Goal: Task Accomplishment & Management: Complete application form

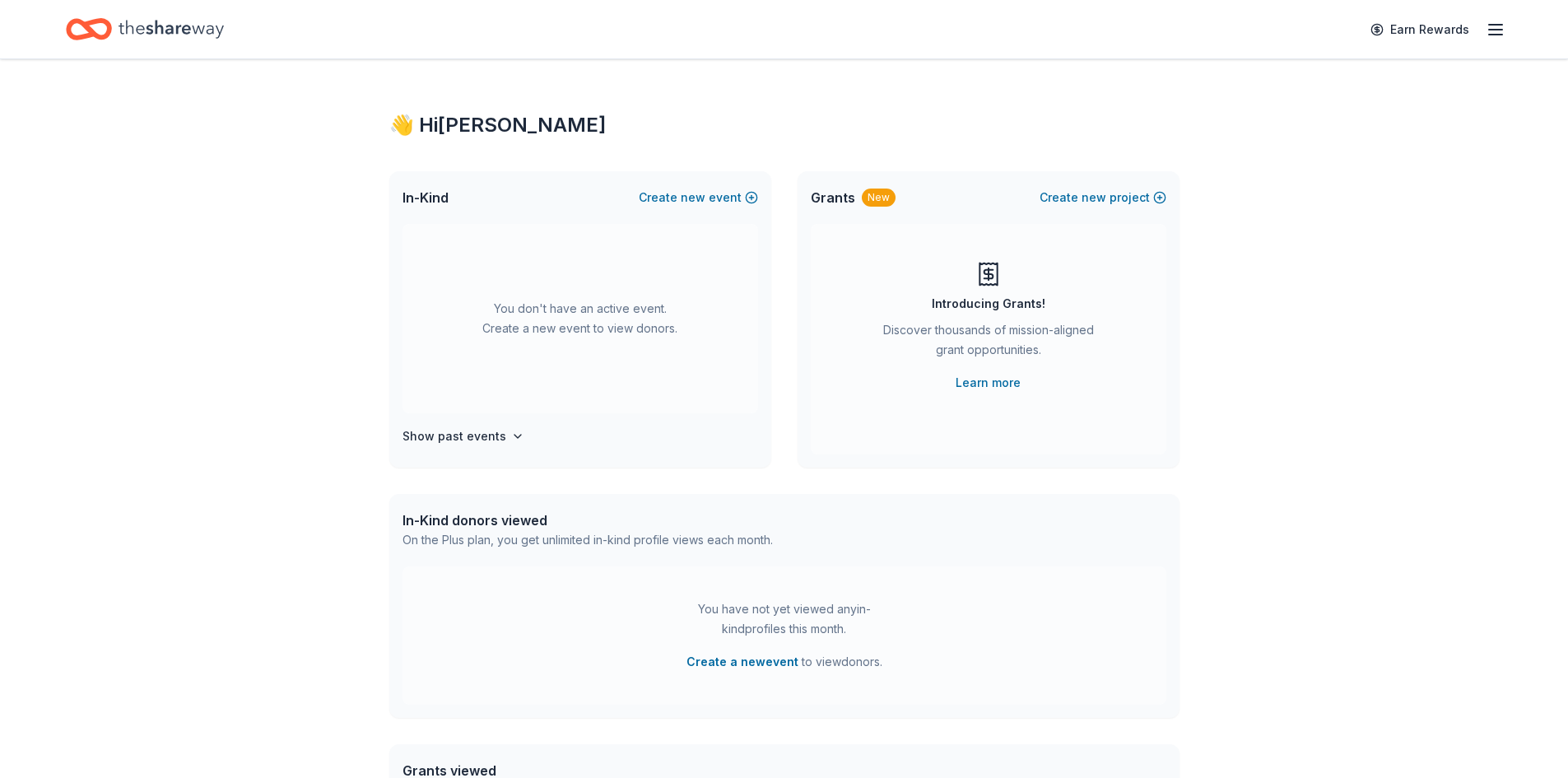
click at [548, 344] on div "You don't have an active event. Create a new event to view donors." at bounding box center [580, 318] width 355 height 189
drag, startPoint x: 561, startPoint y: 317, endPoint x: 557, endPoint y: 349, distance: 32.2
click at [561, 319] on div "You don't have an active event. Create a new event to view donors." at bounding box center [580, 318] width 355 height 189
click at [896, 253] on div "Introducing Grants! Discover thousands of mission-aligned grant opportunities. …" at bounding box center [988, 339] width 355 height 231
click at [744, 202] on button "Create new event" at bounding box center [698, 197] width 120 height 20
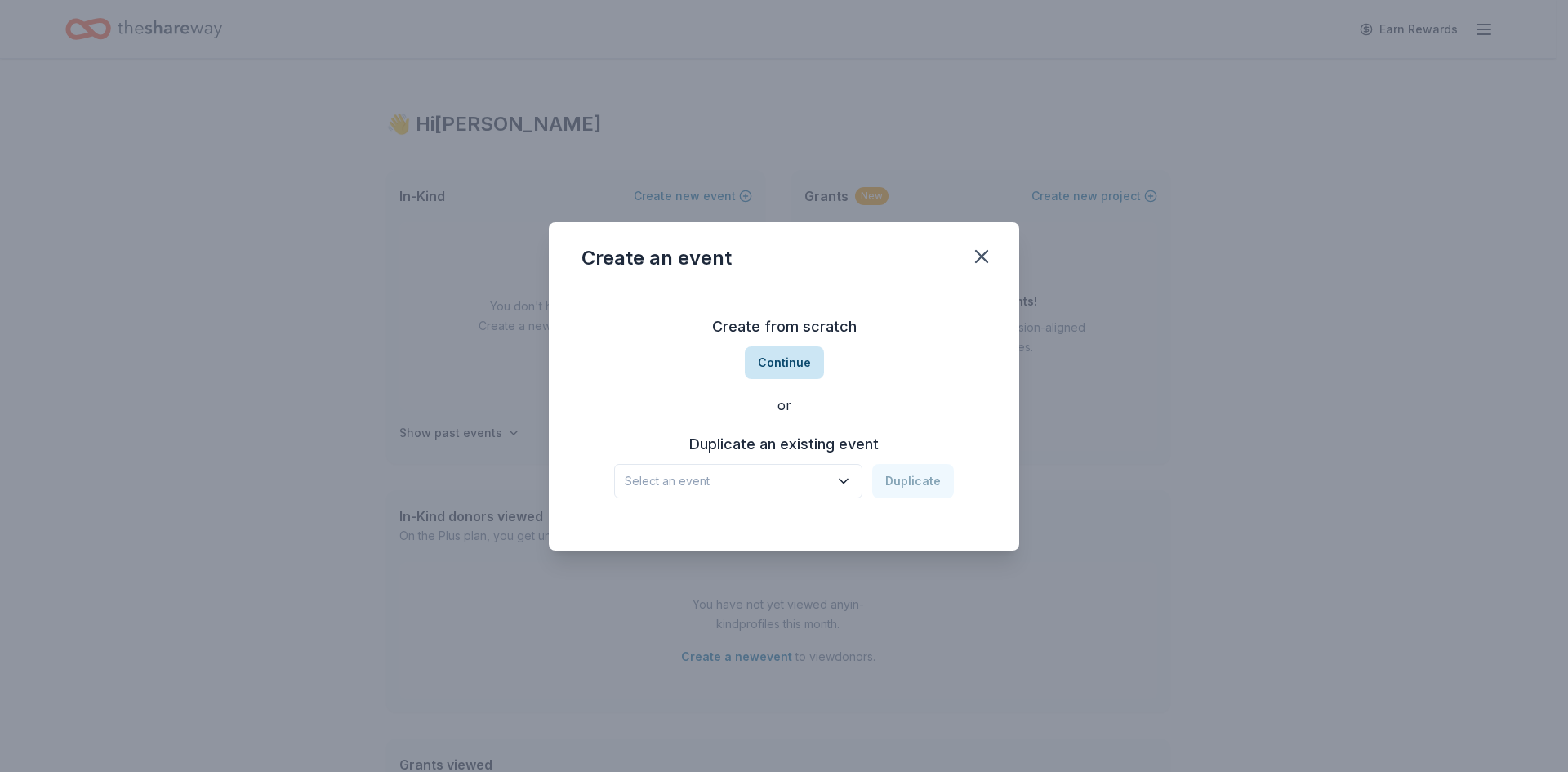
click at [791, 360] on button "Continue" at bounding box center [784, 363] width 79 height 33
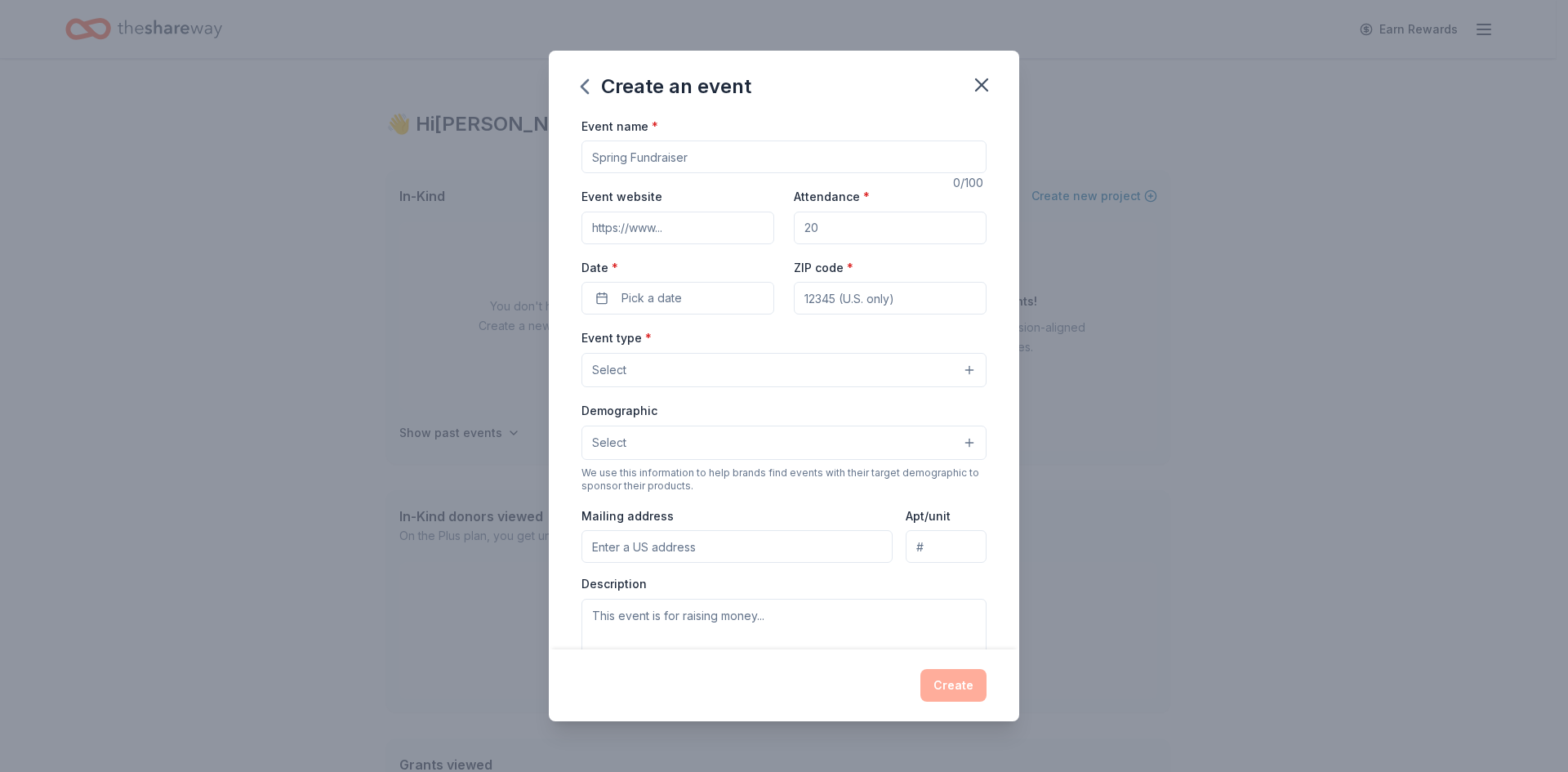
click at [726, 157] on input "Event name *" at bounding box center [784, 157] width 405 height 33
type input "Fall fundraiser"
click at [718, 234] on input "Event website" at bounding box center [678, 227] width 193 height 33
click at [667, 211] on input "Event website" at bounding box center [678, 227] width 193 height 33
paste input "https://aesbid.co/ELP/CLCGALA25"
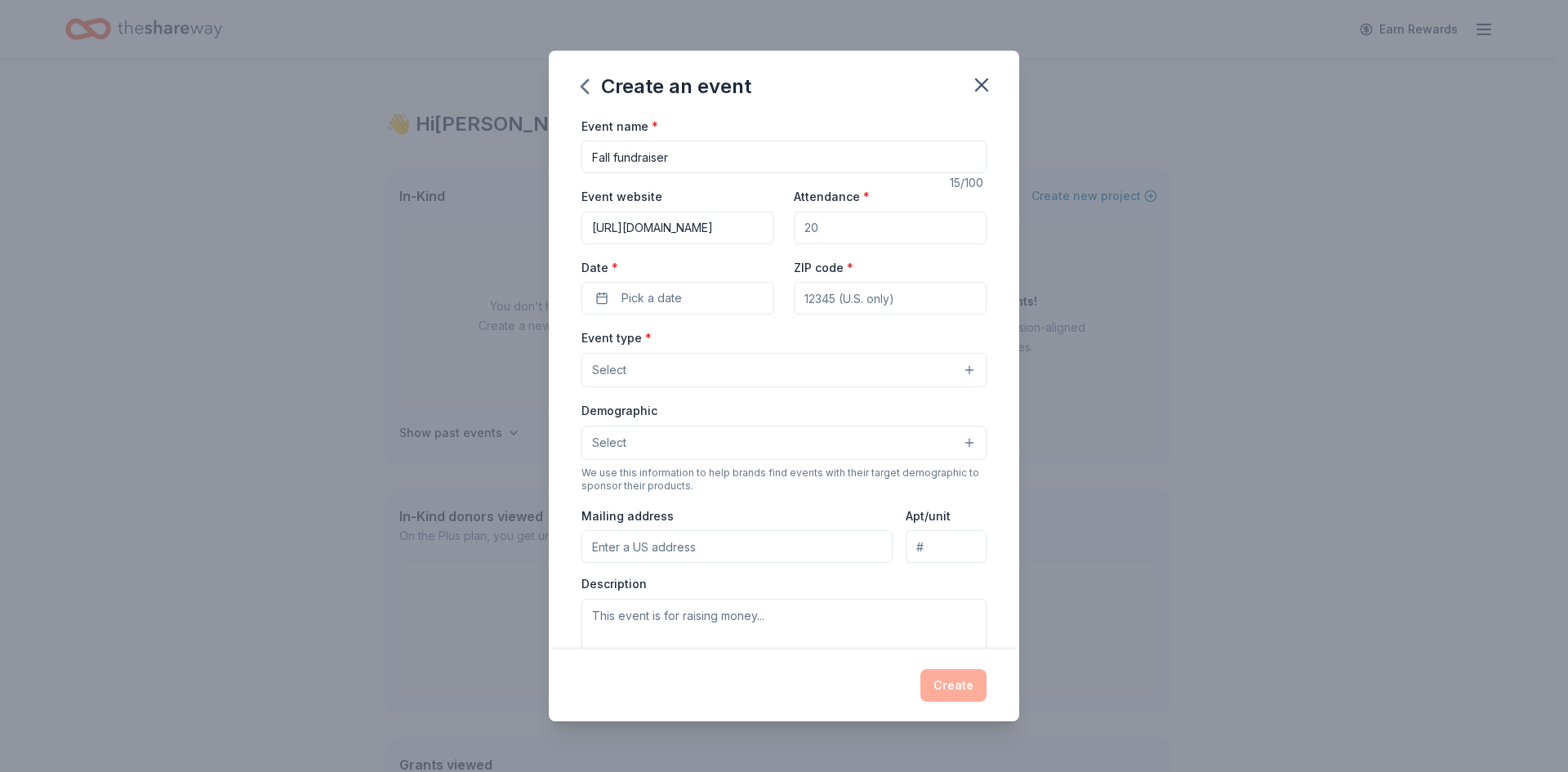
scroll to position [0, 21]
type input "https://aesbid.co/ELP/CLCGALA25"
click at [893, 234] on input "Attendance *" at bounding box center [890, 227] width 193 height 33
type input "250"
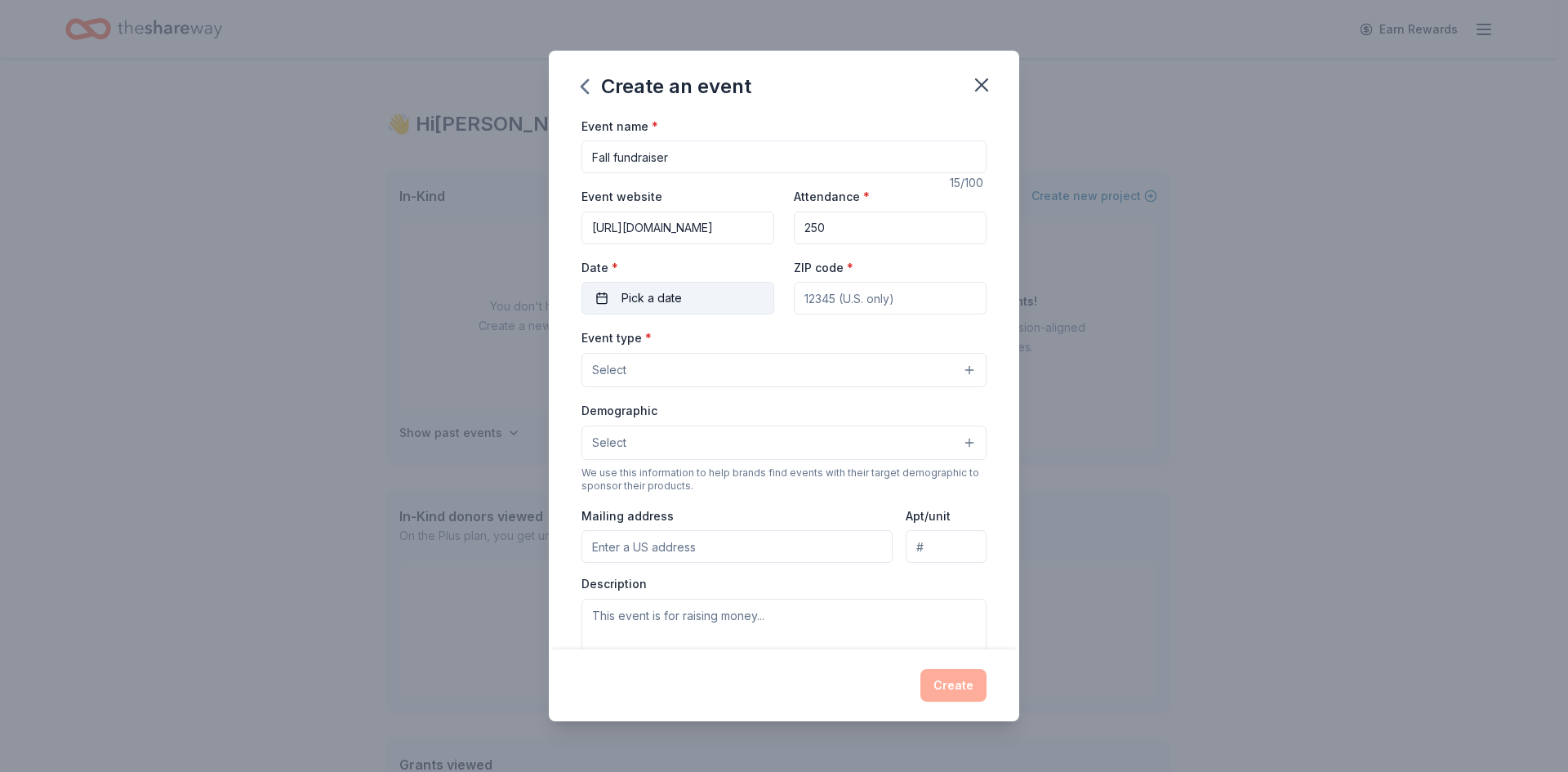
click at [674, 305] on span "Pick a date" at bounding box center [652, 298] width 61 height 19
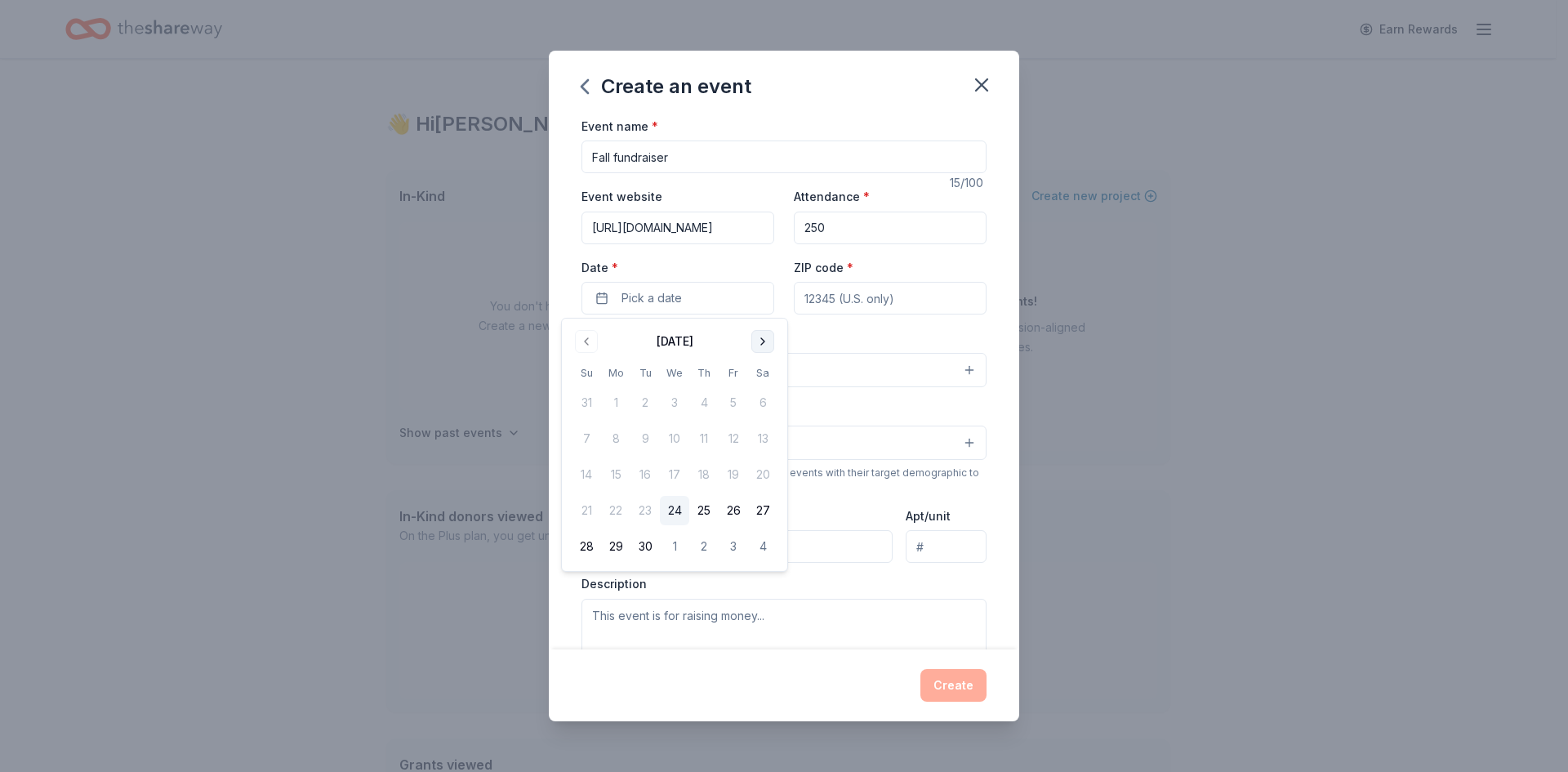
click at [760, 342] on button "Go to next month" at bounding box center [763, 341] width 23 height 23
click at [706, 508] on button "23" at bounding box center [704, 510] width 29 height 29
click at [903, 301] on input "ZIP code *" at bounding box center [890, 298] width 193 height 33
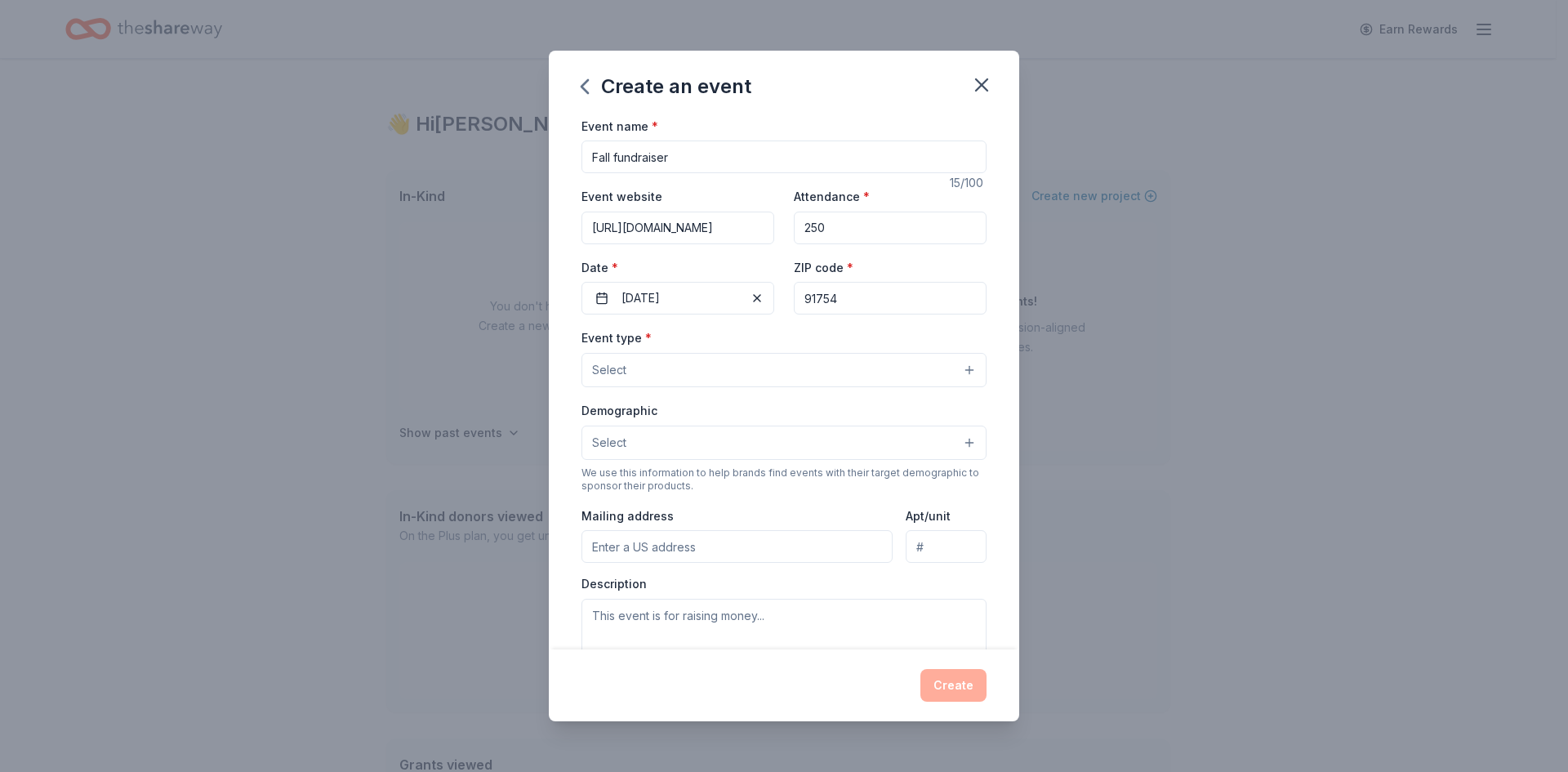
type input "91754"
click at [836, 366] on button "Select" at bounding box center [784, 370] width 405 height 35
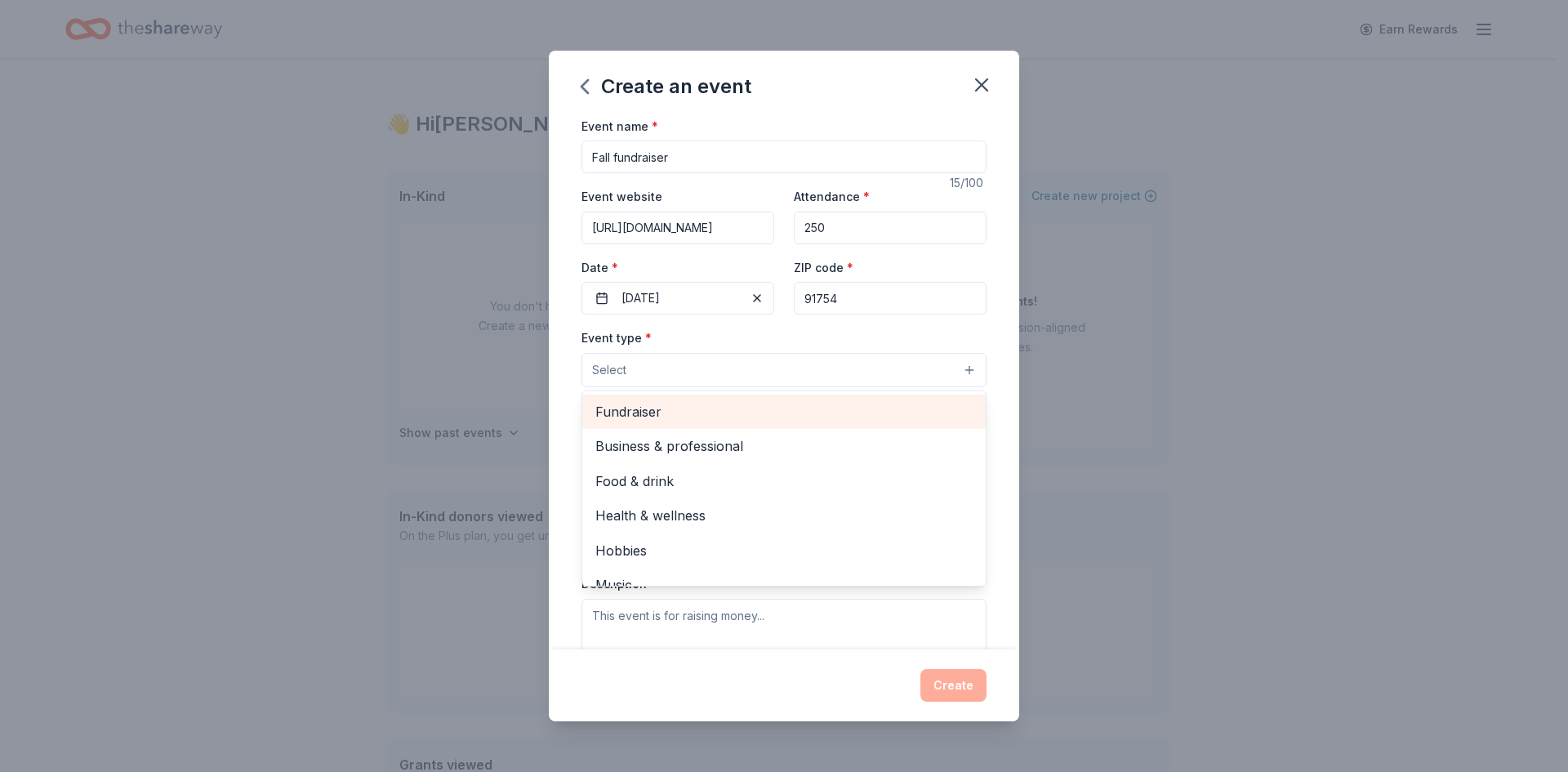
click at [663, 416] on span "Fundraiser" at bounding box center [784, 412] width 377 height 21
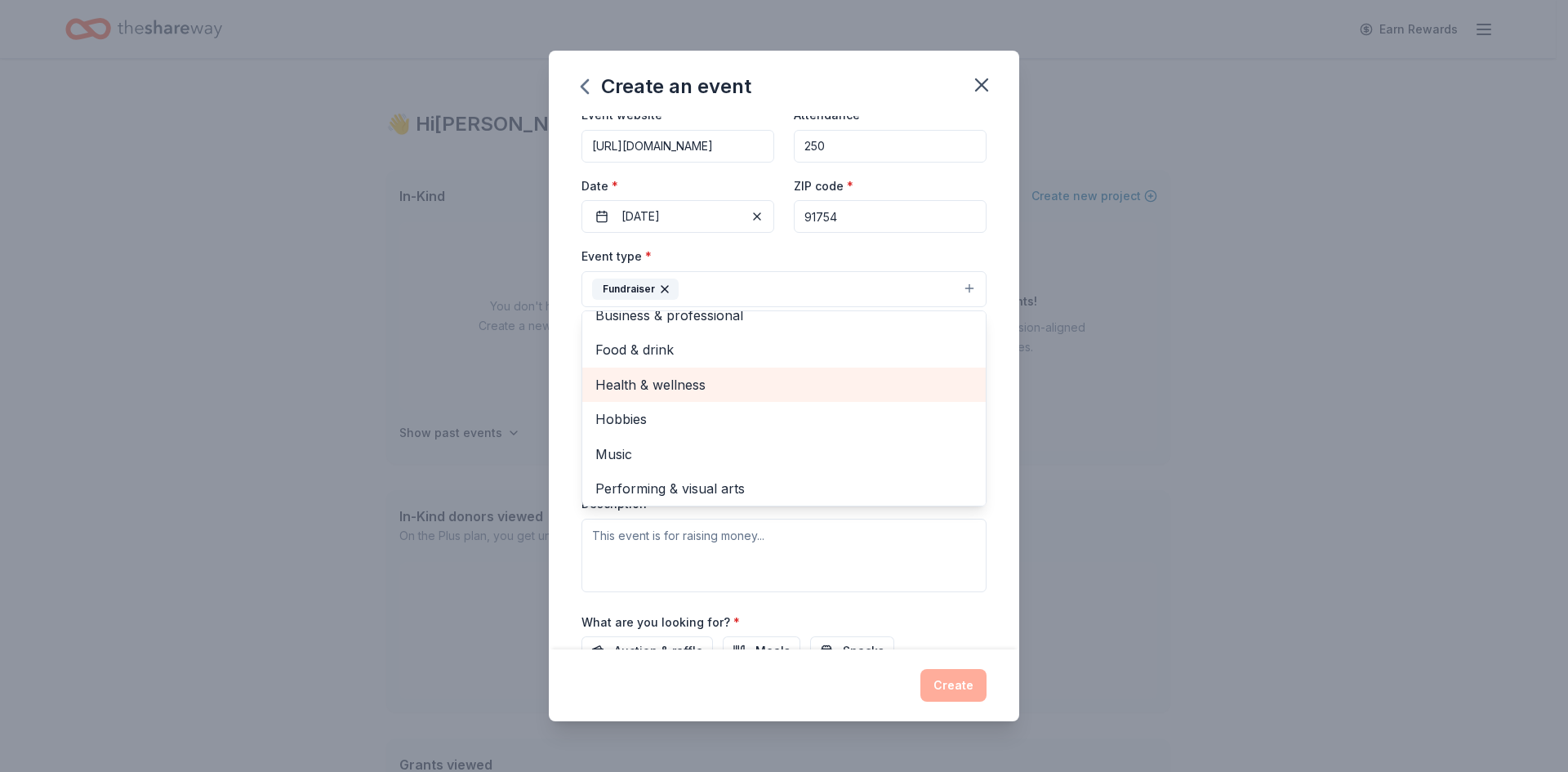
scroll to position [19, 0]
click at [640, 318] on span "Business & professional" at bounding box center [784, 311] width 377 height 21
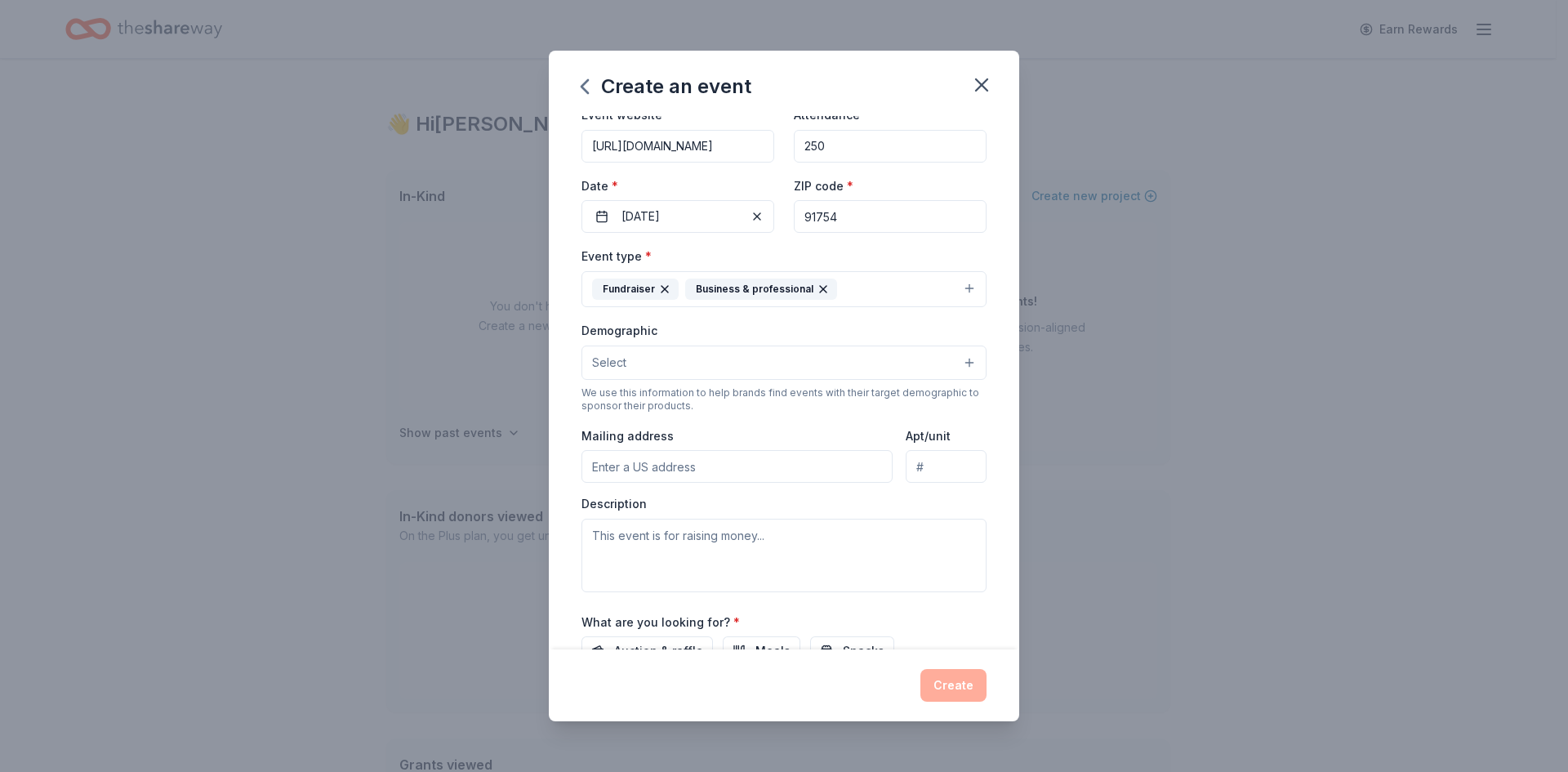
drag, startPoint x: 810, startPoint y: 289, endPoint x: 855, endPoint y: 280, distance: 45.9
click at [810, 290] on div "Business & professional" at bounding box center [761, 289] width 152 height 21
click at [949, 249] on div "Event type * Fundraiser Business & professional" at bounding box center [784, 276] width 405 height 61
click at [817, 294] on icon "button" at bounding box center [824, 290] width 13 height 13
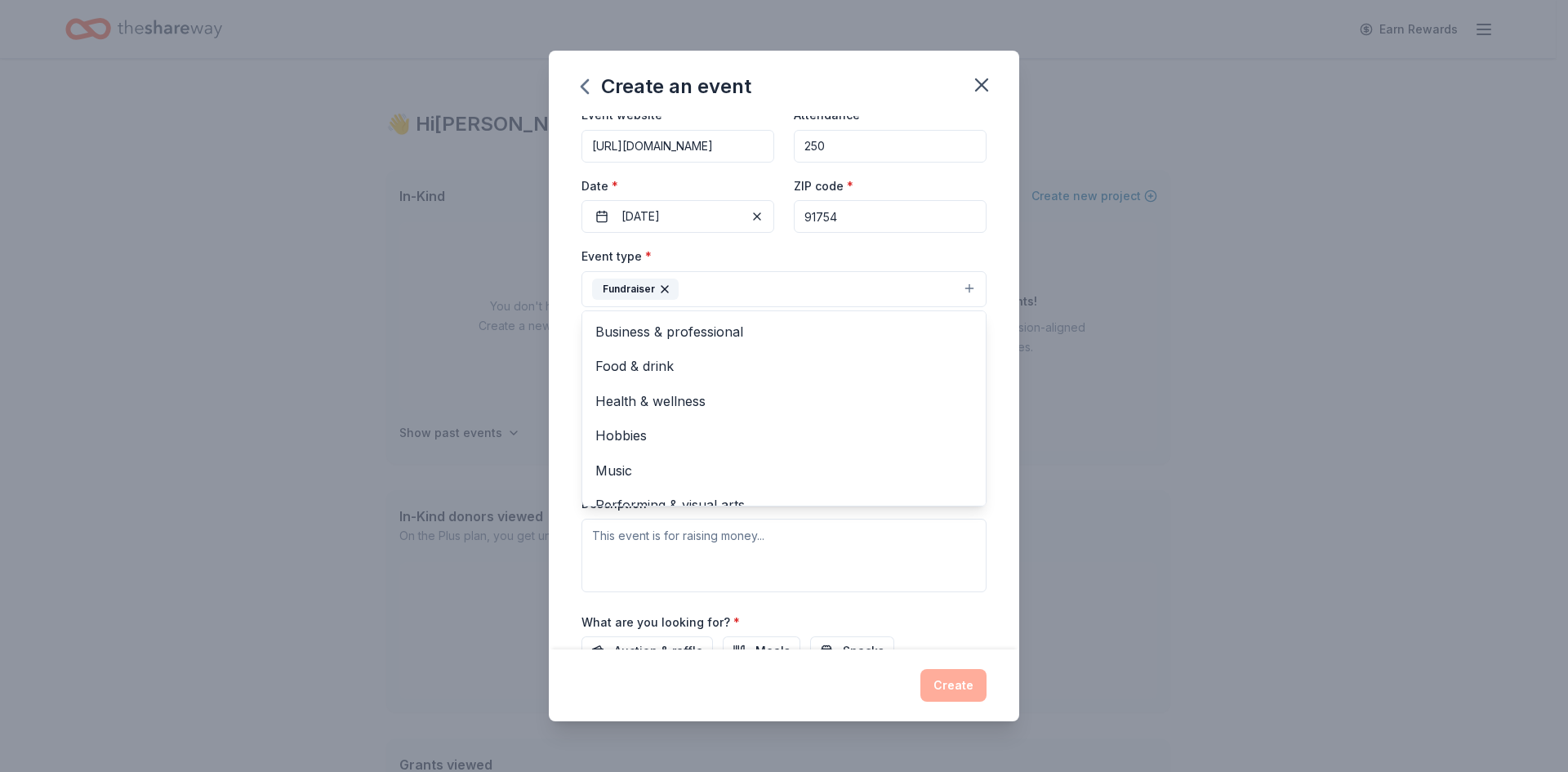
click at [881, 245] on div "Event name * Fall fundraiser 15 /100 Event website https://aesbid.co/ELP/CLCGAL…" at bounding box center [784, 413] width 405 height 757
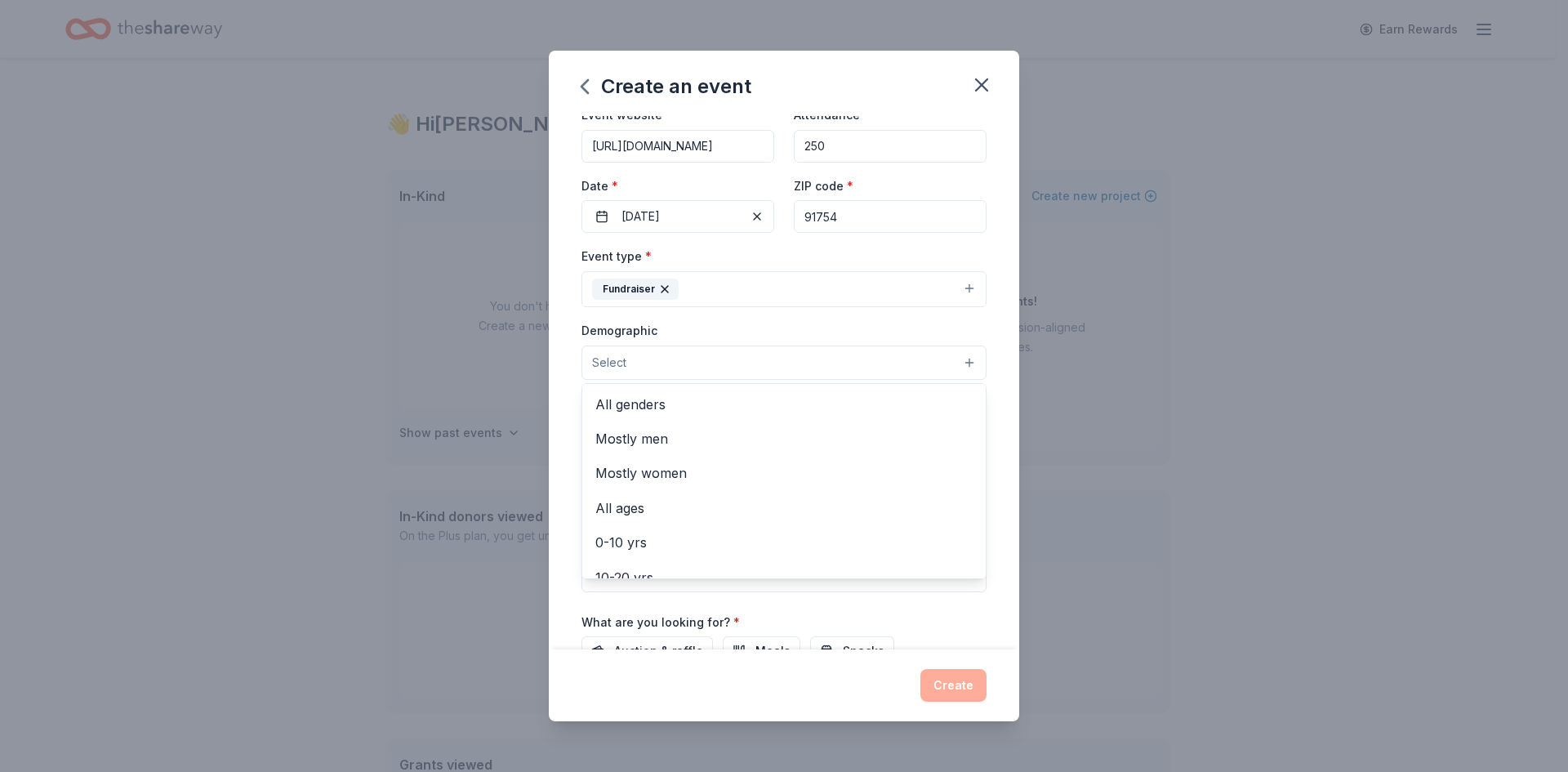
click at [673, 354] on button "Select" at bounding box center [784, 363] width 405 height 35
click at [644, 417] on div "All genders" at bounding box center [784, 404] width 403 height 35
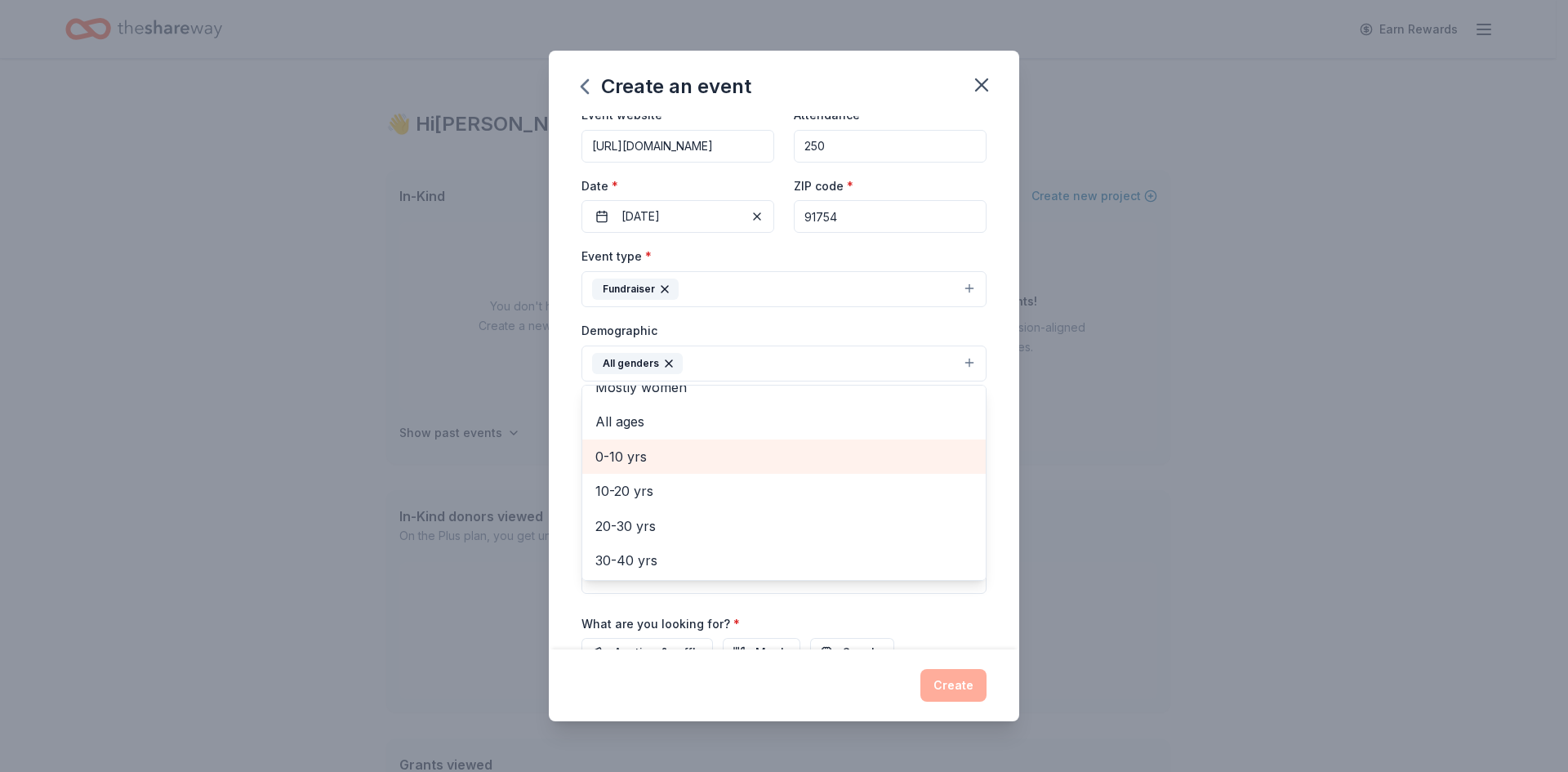
scroll to position [82, 0]
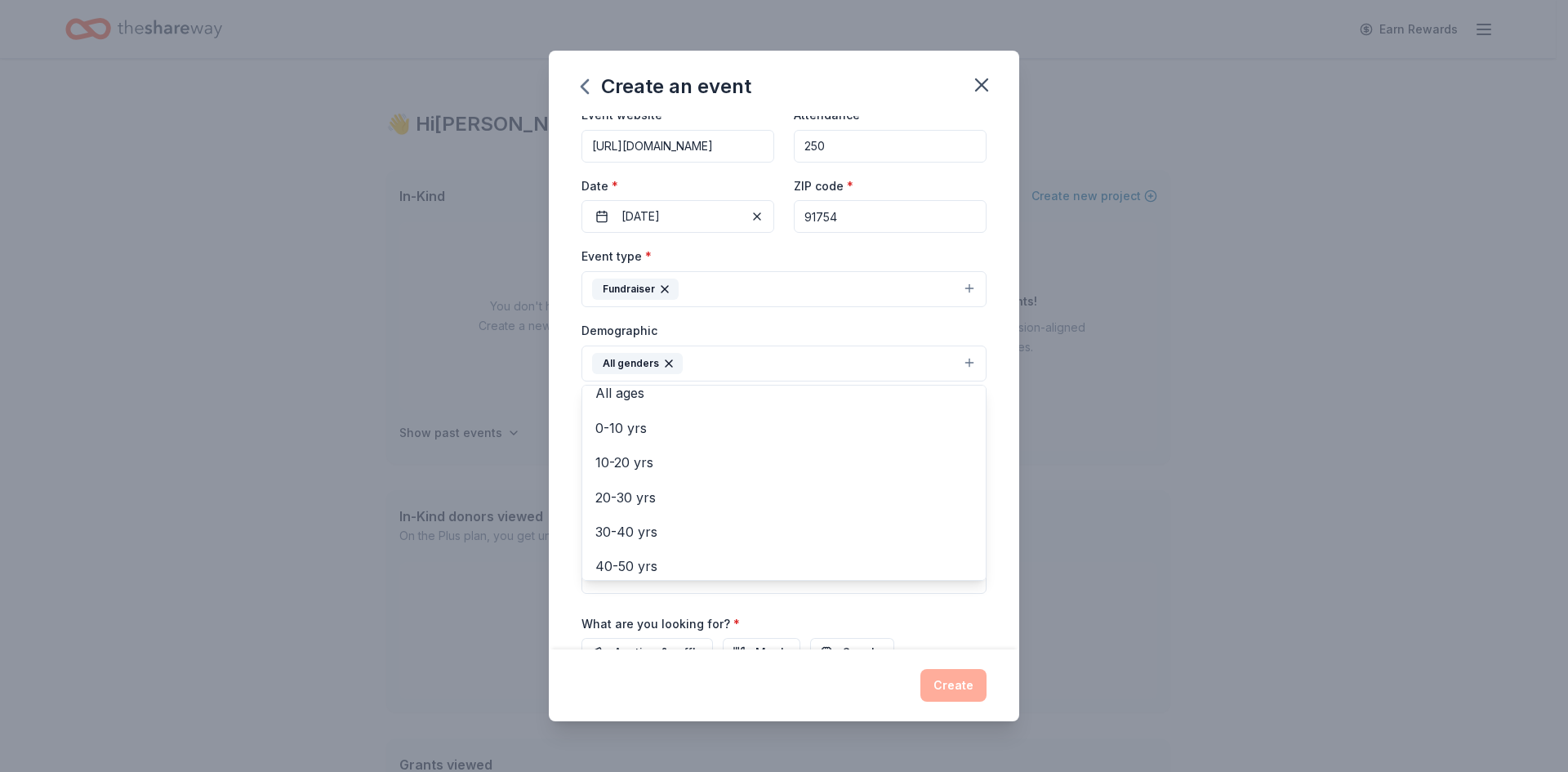
click at [990, 329] on div "Event name * Fall fundraiser 15 /100 Event website https://aesbid.co/ELP/CLCGAL…" at bounding box center [784, 383] width 470 height 535
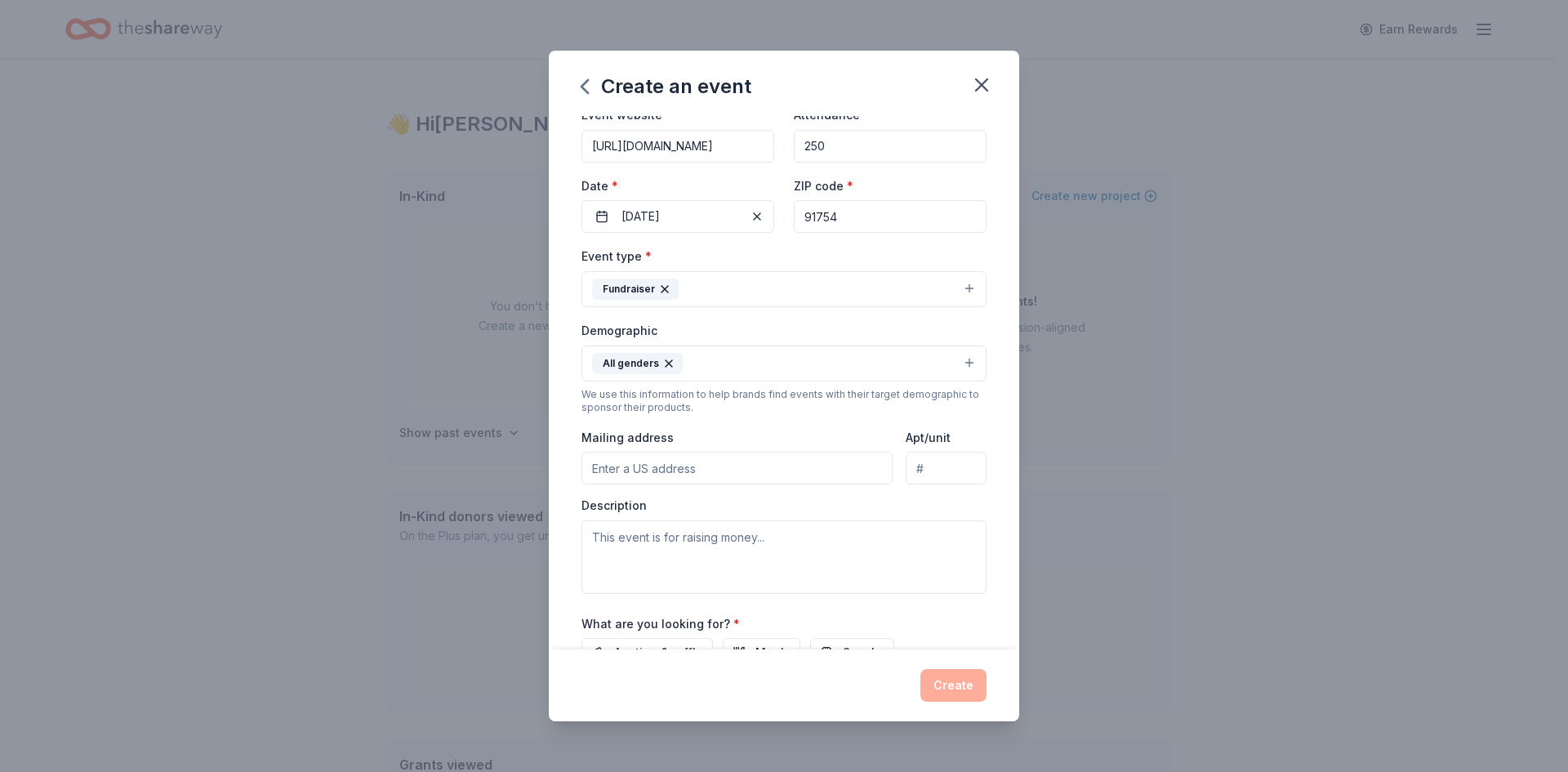
click at [649, 475] on input "Mailing address" at bounding box center [737, 468] width 311 height 33
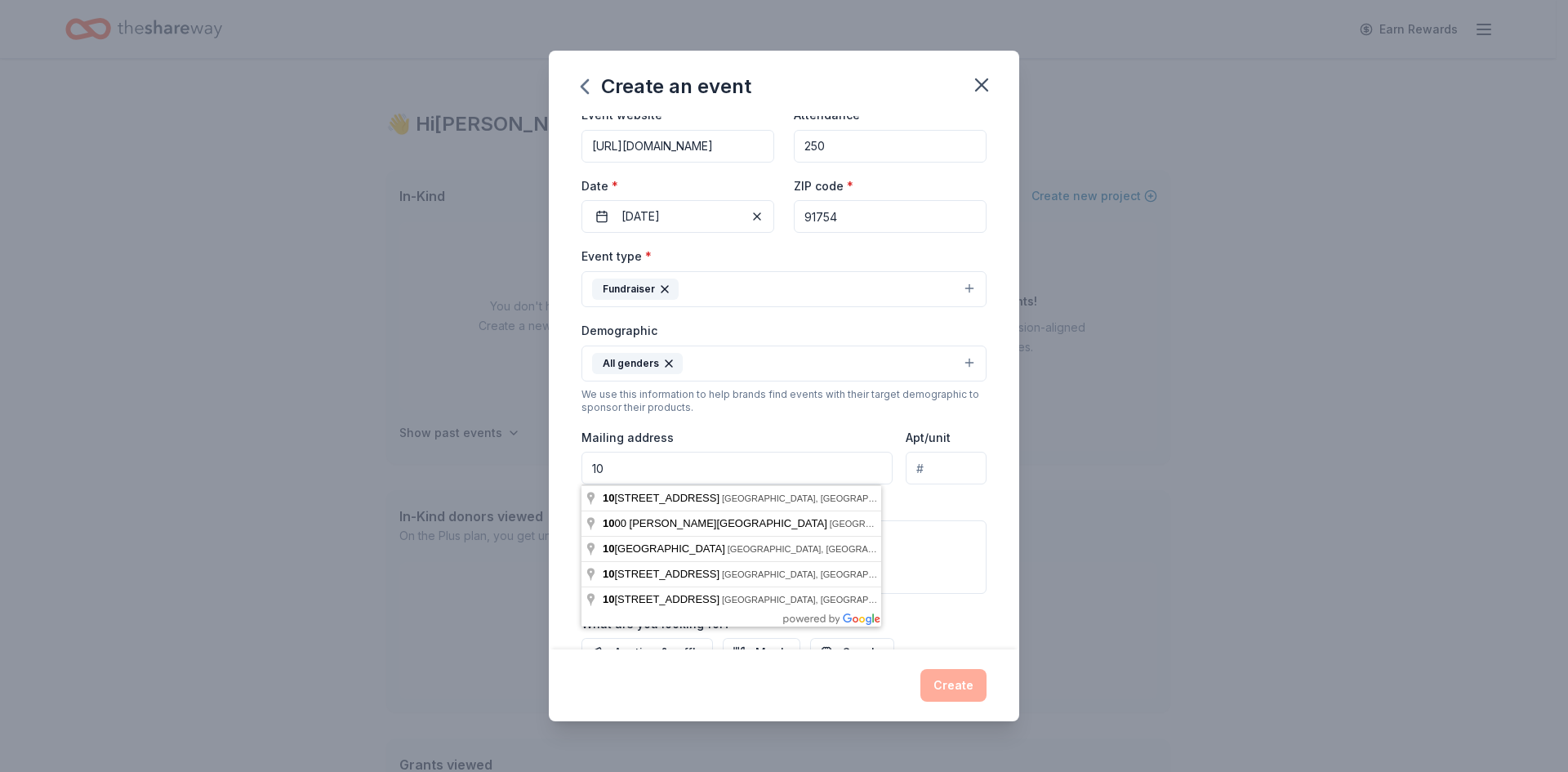
type input "1"
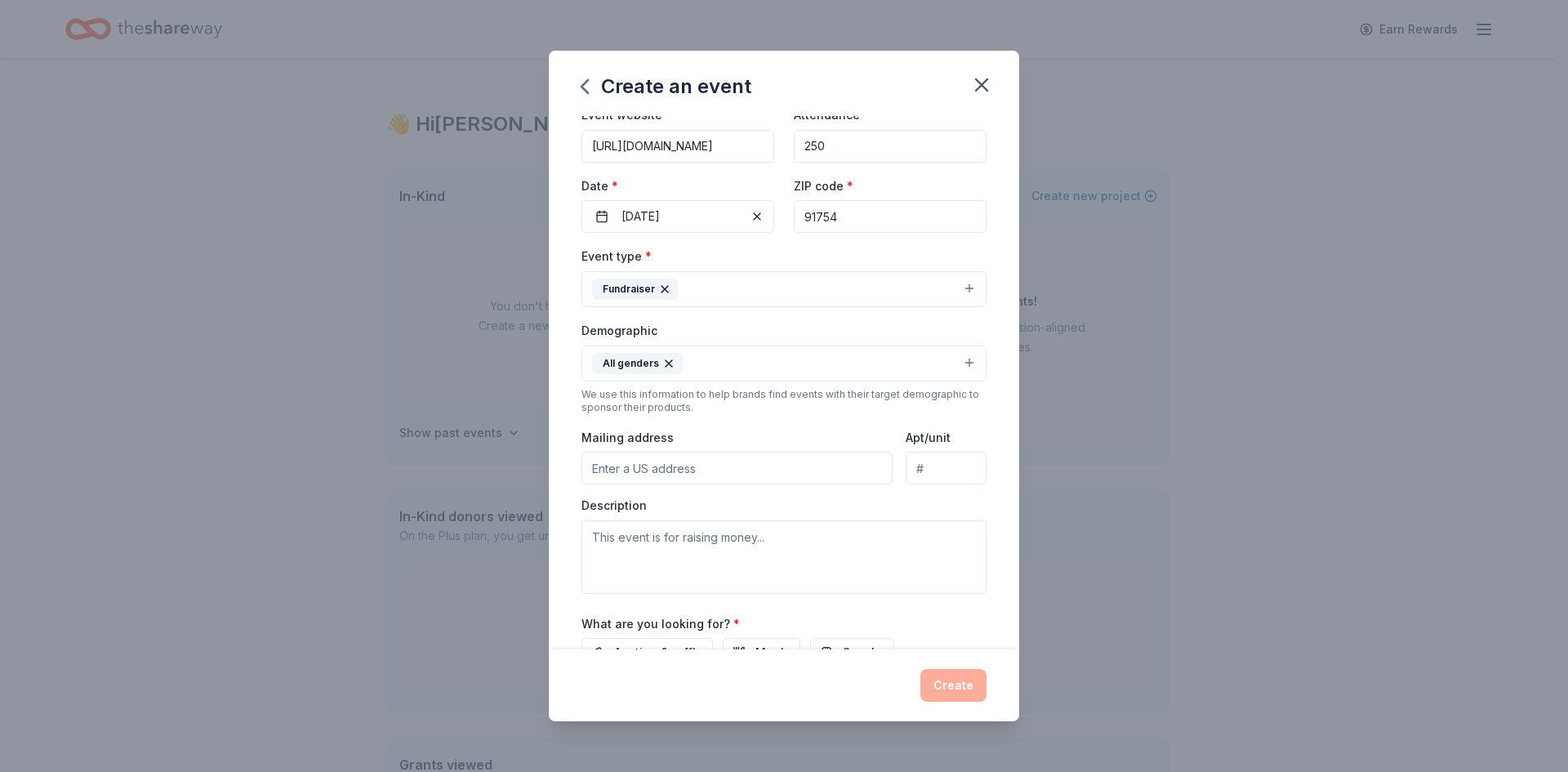
click at [646, 468] on input "Mailing address" at bounding box center [737, 468] width 311 height 33
paste input "800 N Alameda St"
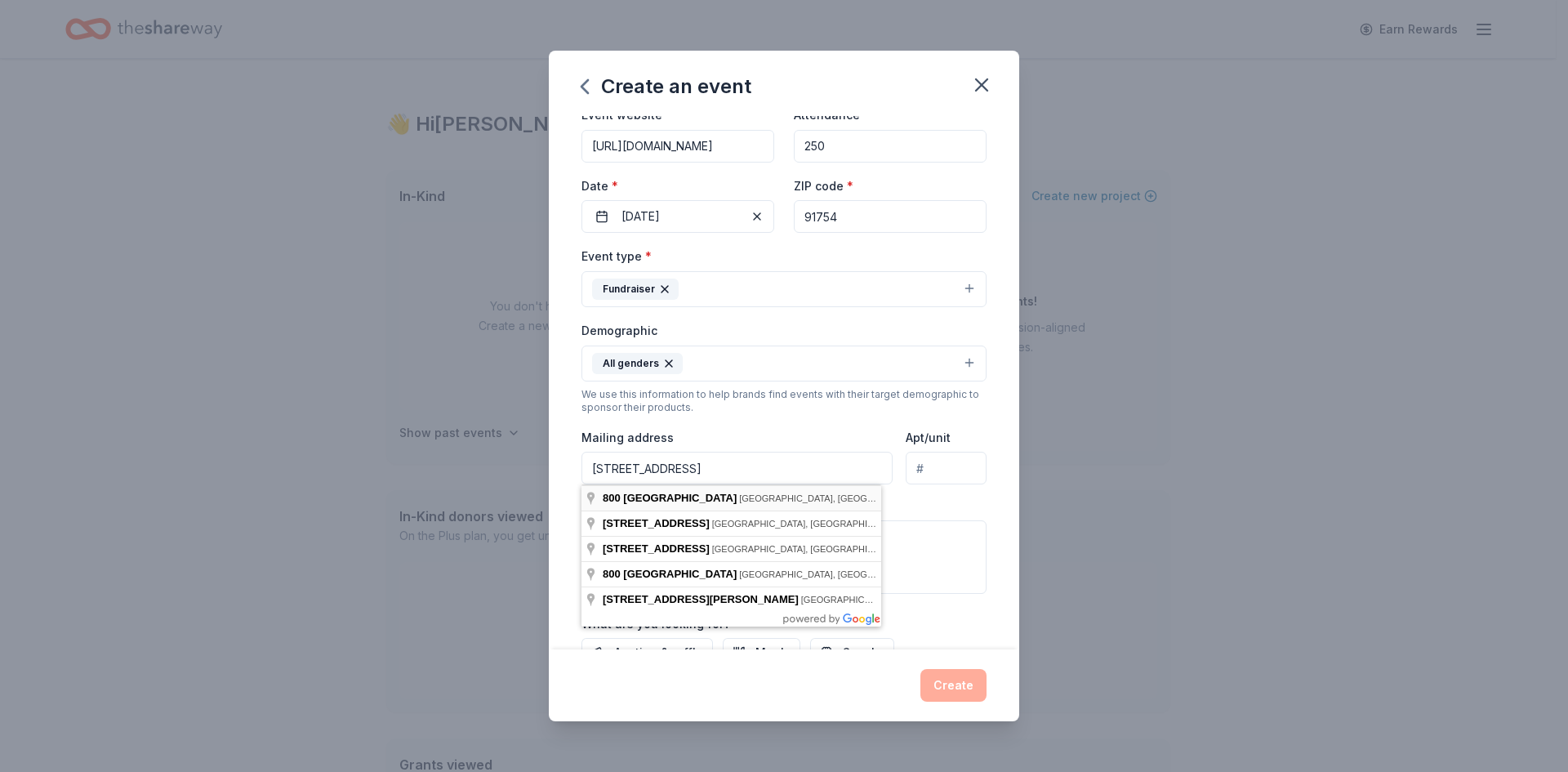
type input "800 North Alameda Street, Los Angeles, CA, 90012"
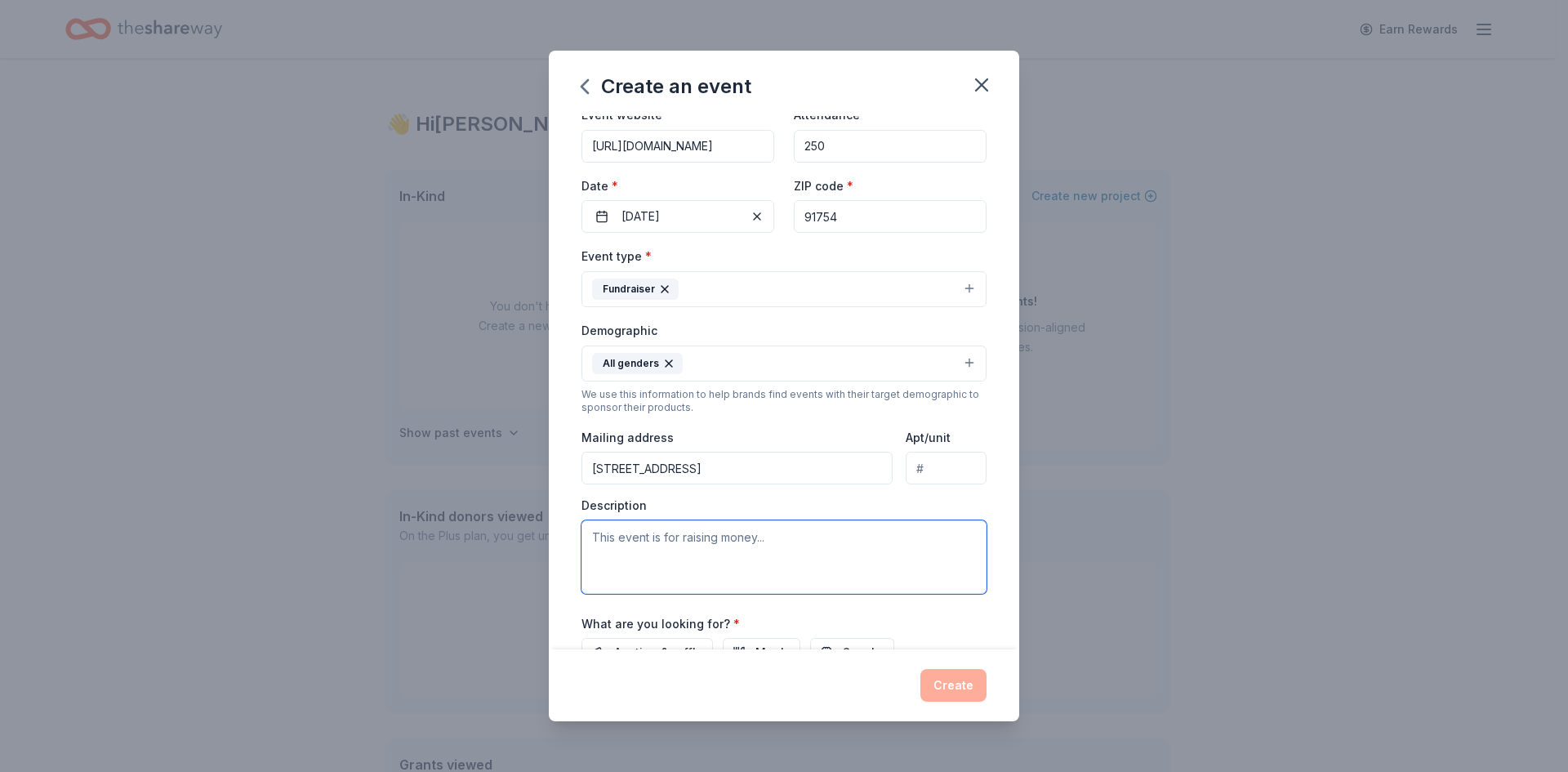
click at [678, 561] on textarea at bounding box center [784, 556] width 405 height 73
type textarea "t"
click at [887, 539] on textarea "This event is to raise money for children and youth in fsoter care." at bounding box center [784, 556] width 405 height 73
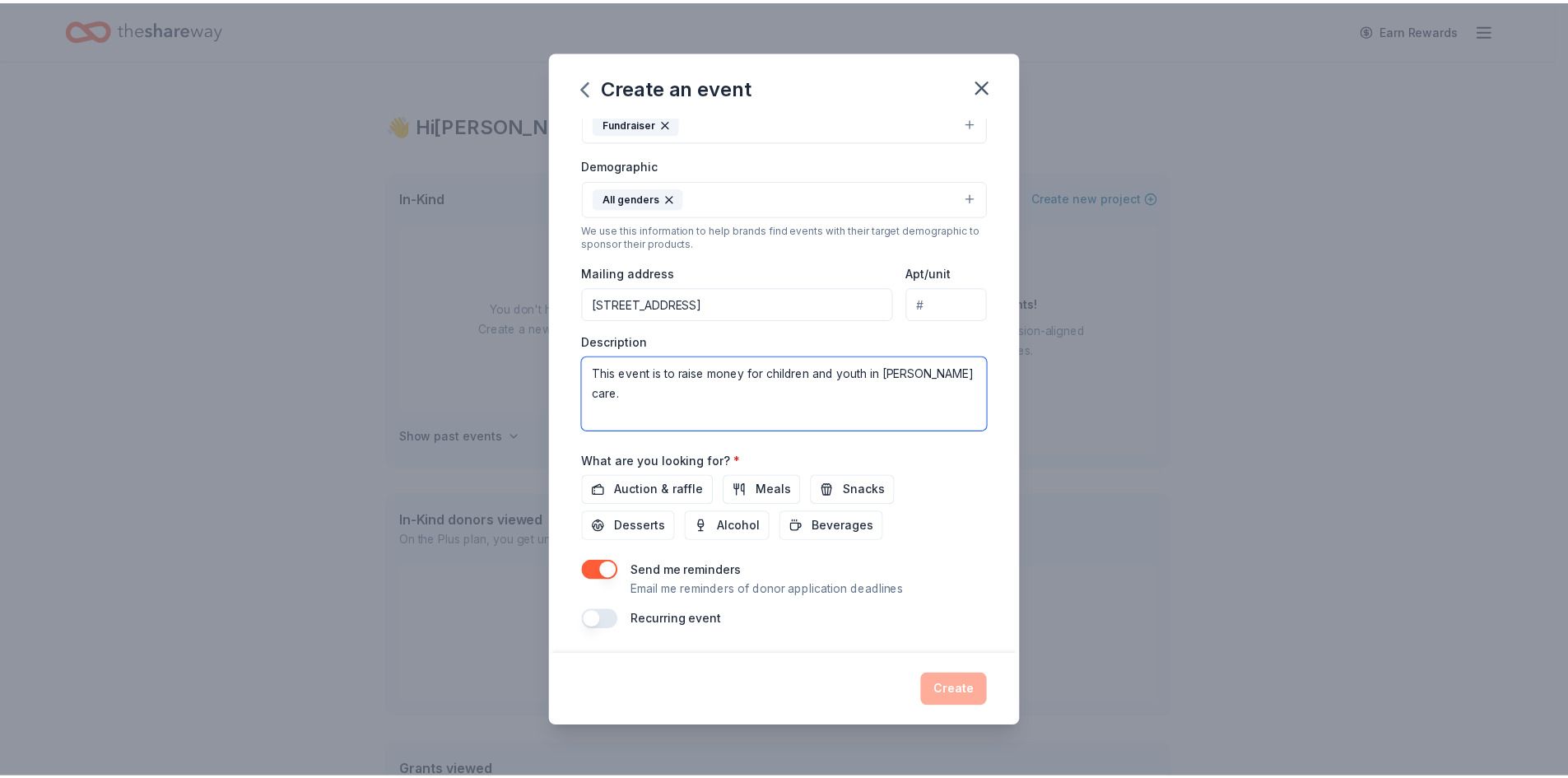
scroll to position [252, 0]
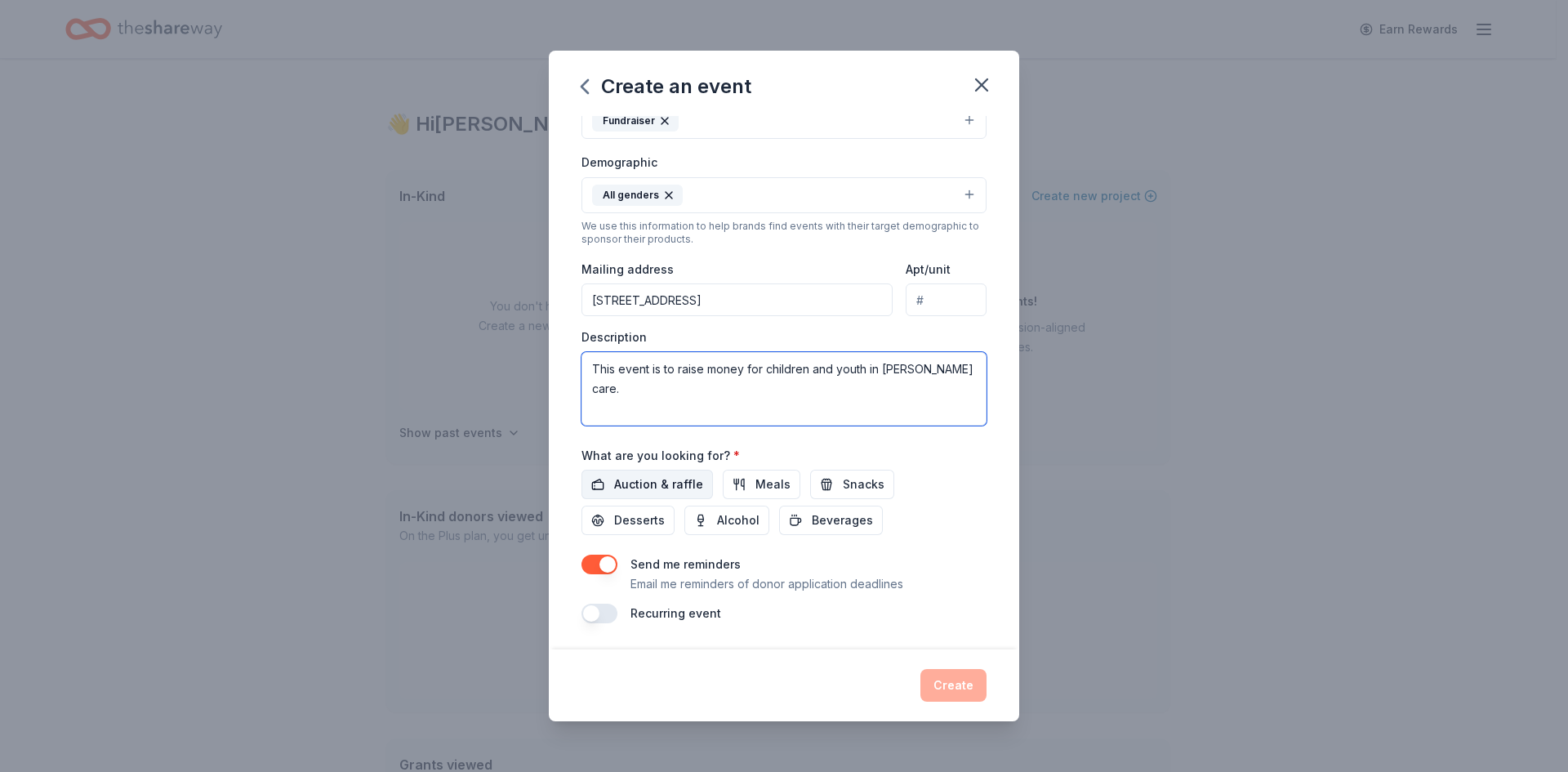
type textarea "This event is to raise money for children and youth in foster care."
click at [645, 484] on span "Auction & raffle" at bounding box center [659, 484] width 89 height 19
click at [740, 485] on button "Meals" at bounding box center [762, 484] width 77 height 29
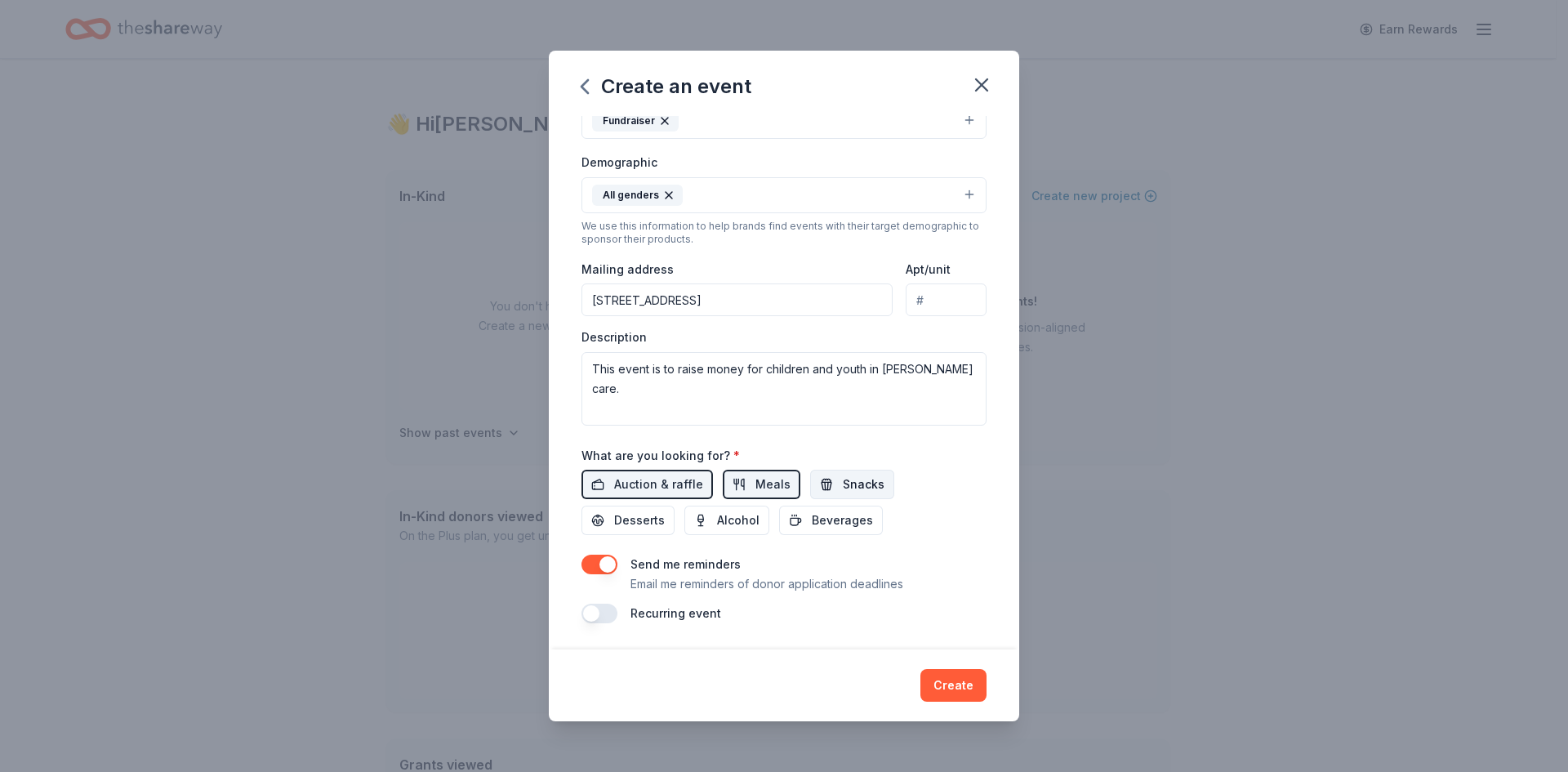
click at [856, 486] on span "Snacks" at bounding box center [864, 484] width 41 height 19
drag, startPoint x: 656, startPoint y: 525, endPoint x: 710, endPoint y: 517, distance: 54.6
click at [660, 522] on span "Desserts" at bounding box center [640, 520] width 50 height 19
drag, startPoint x: 719, startPoint y: 517, endPoint x: 757, endPoint y: 519, distance: 38.1
click at [733, 517] on span "Alcohol" at bounding box center [738, 520] width 42 height 19
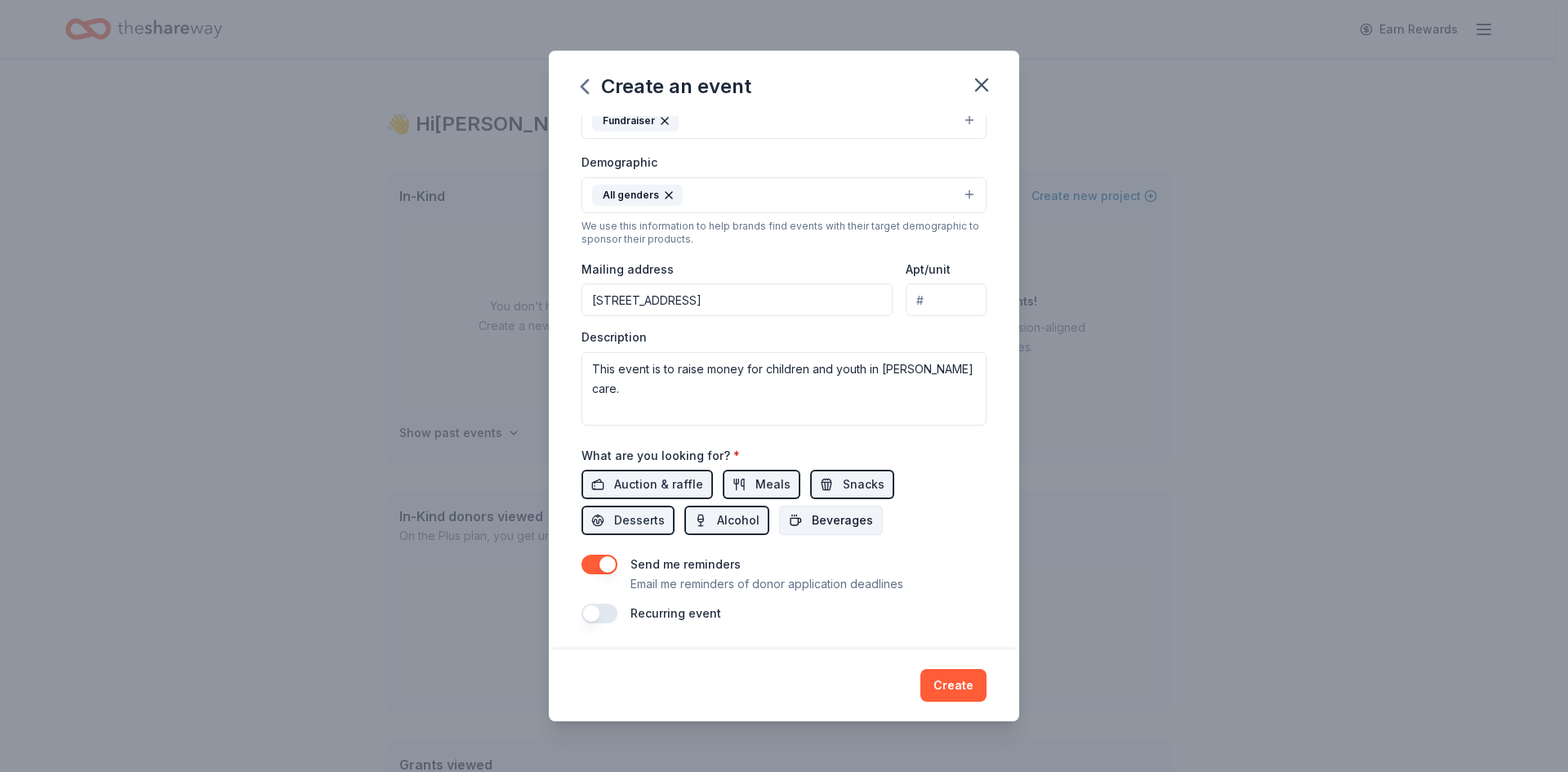
click at [797, 519] on button "Beverages" at bounding box center [831, 520] width 104 height 29
click at [605, 613] on button "button" at bounding box center [599, 613] width 36 height 19
click at [974, 689] on button "Create" at bounding box center [954, 685] width 66 height 33
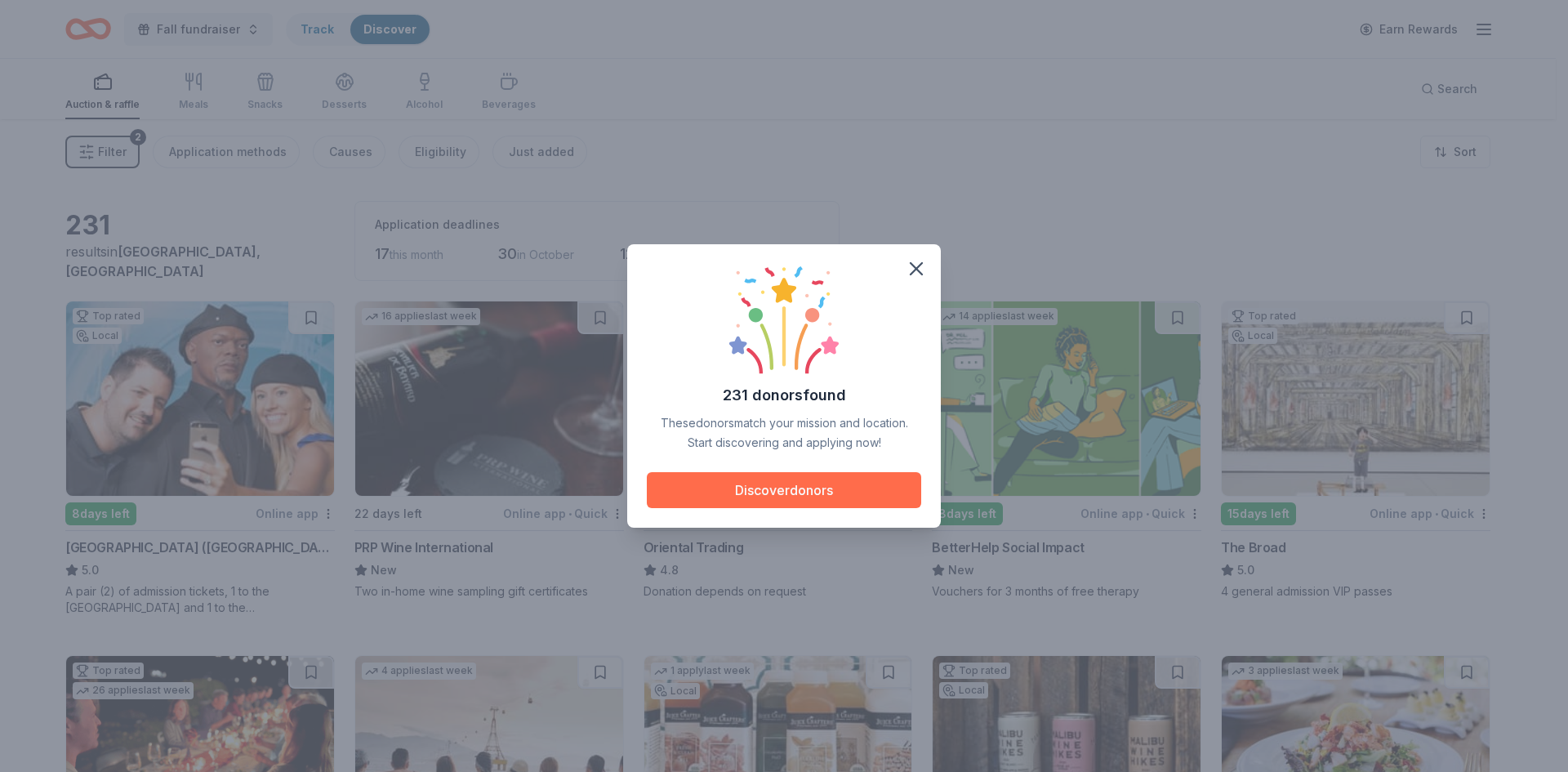
click at [712, 482] on button "Discover donors" at bounding box center [784, 490] width 274 height 36
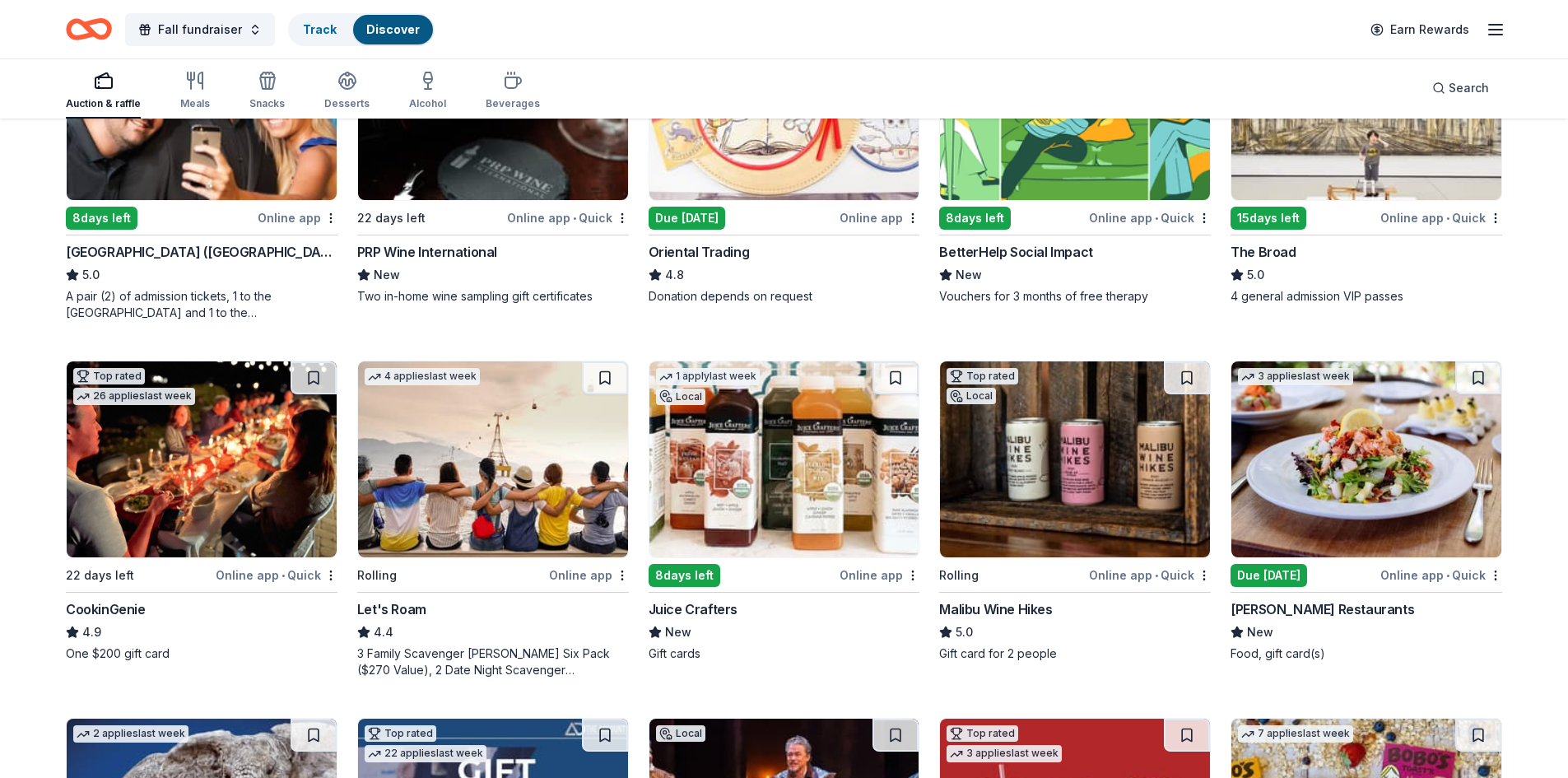
scroll to position [329, 0]
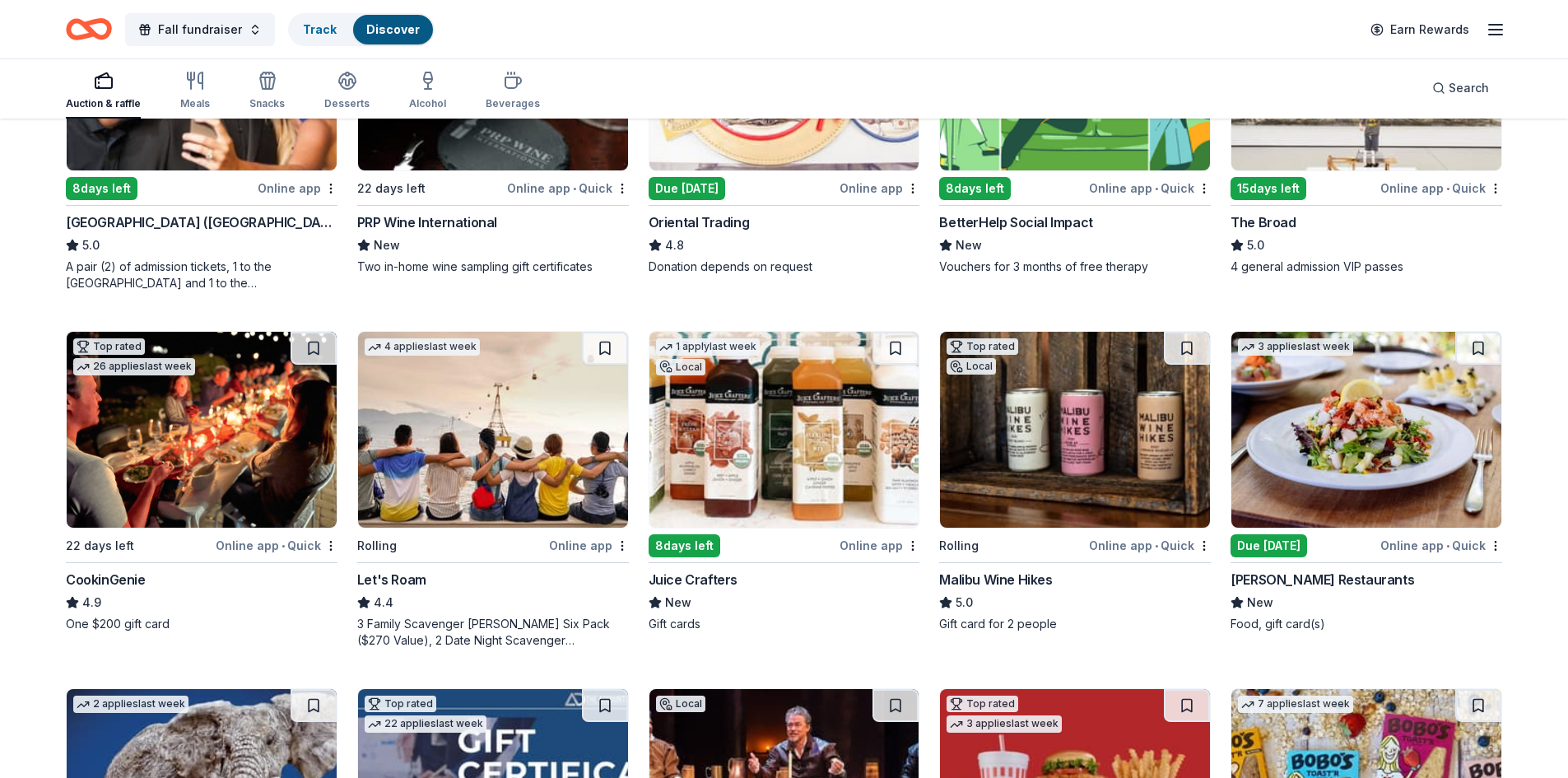
click at [1013, 461] on img at bounding box center [1074, 429] width 270 height 196
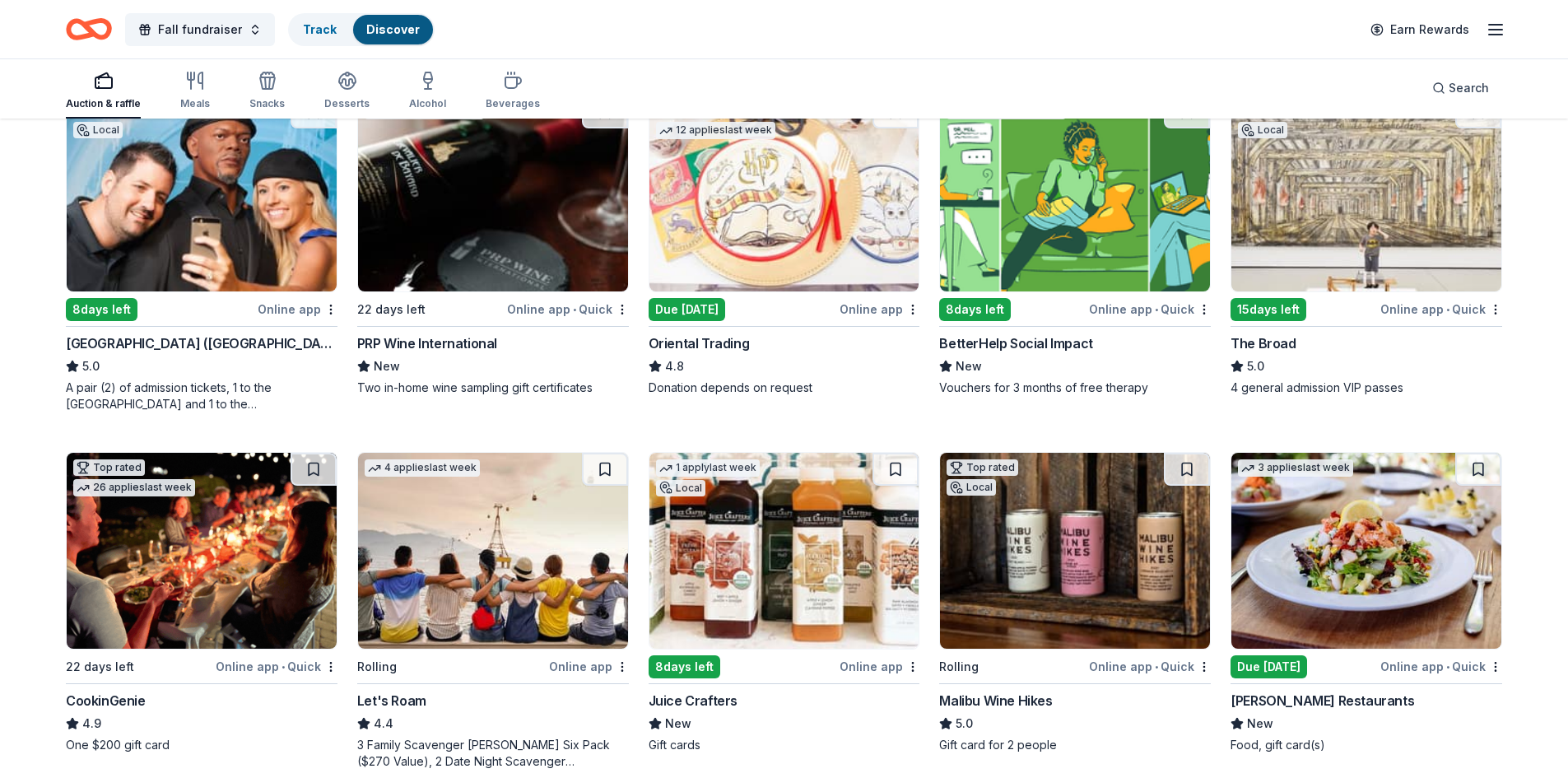
scroll to position [411, 0]
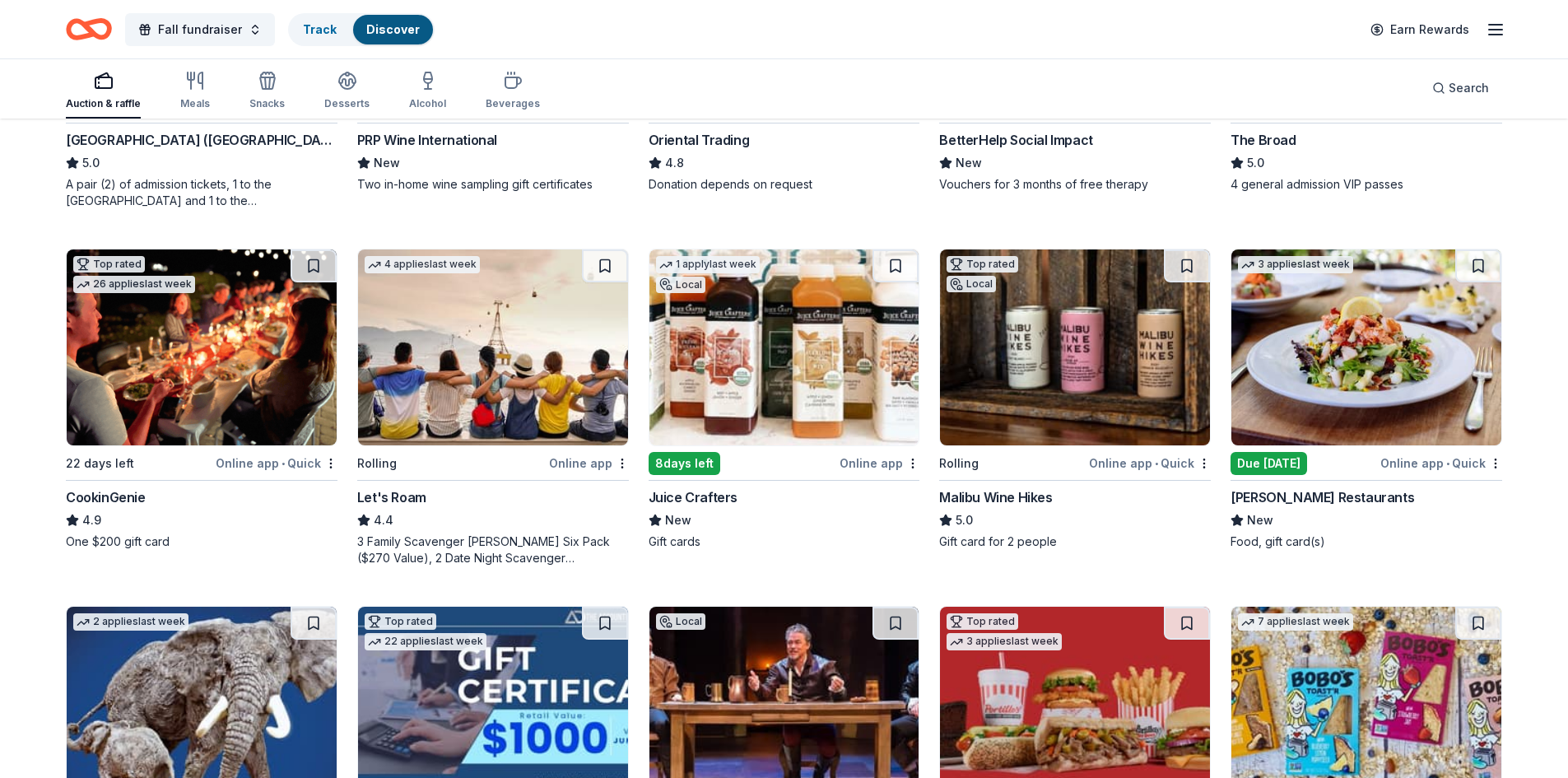
click at [766, 373] on img at bounding box center [784, 347] width 270 height 196
click at [817, 423] on img at bounding box center [784, 347] width 270 height 196
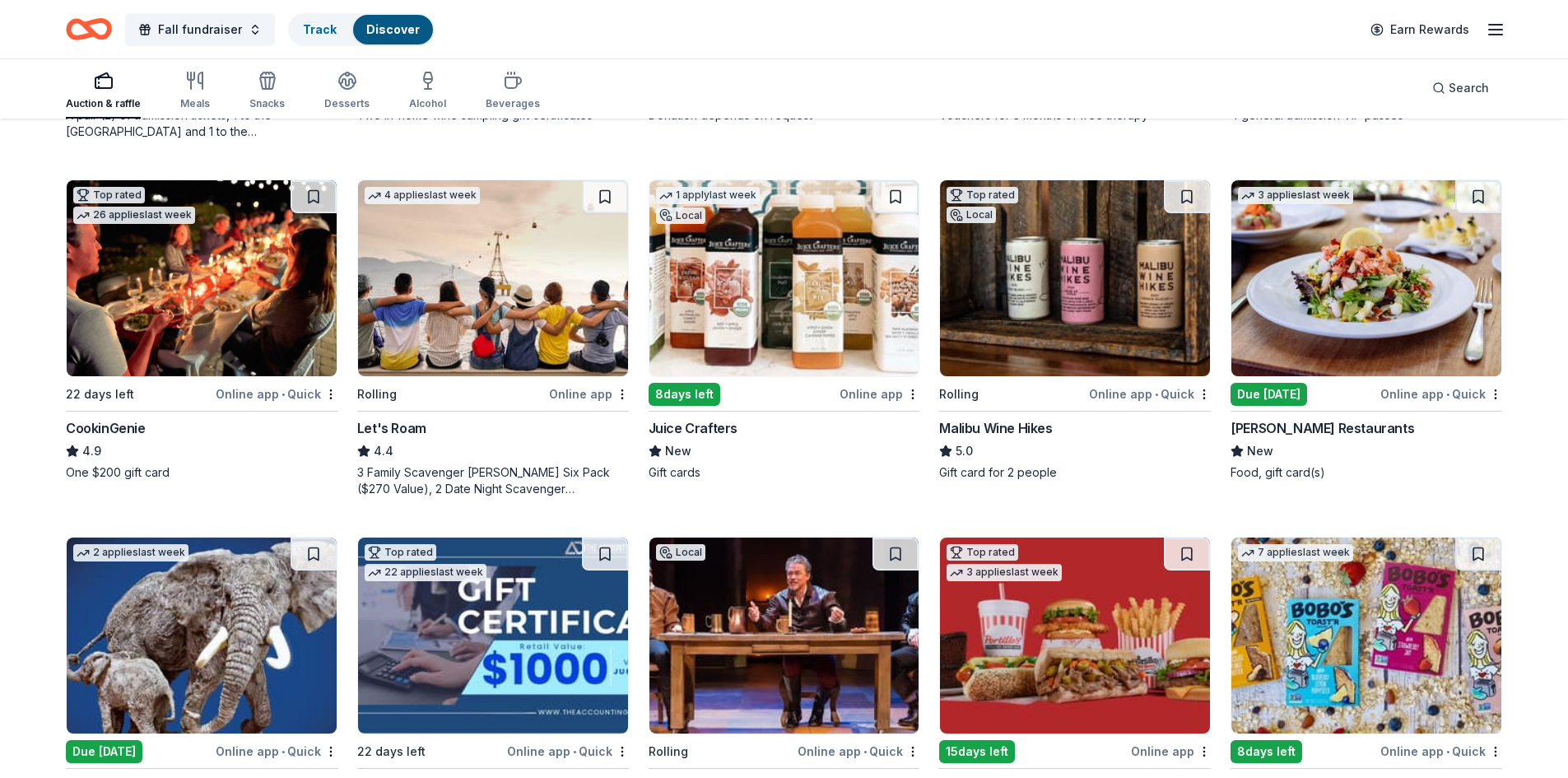
scroll to position [576, 0]
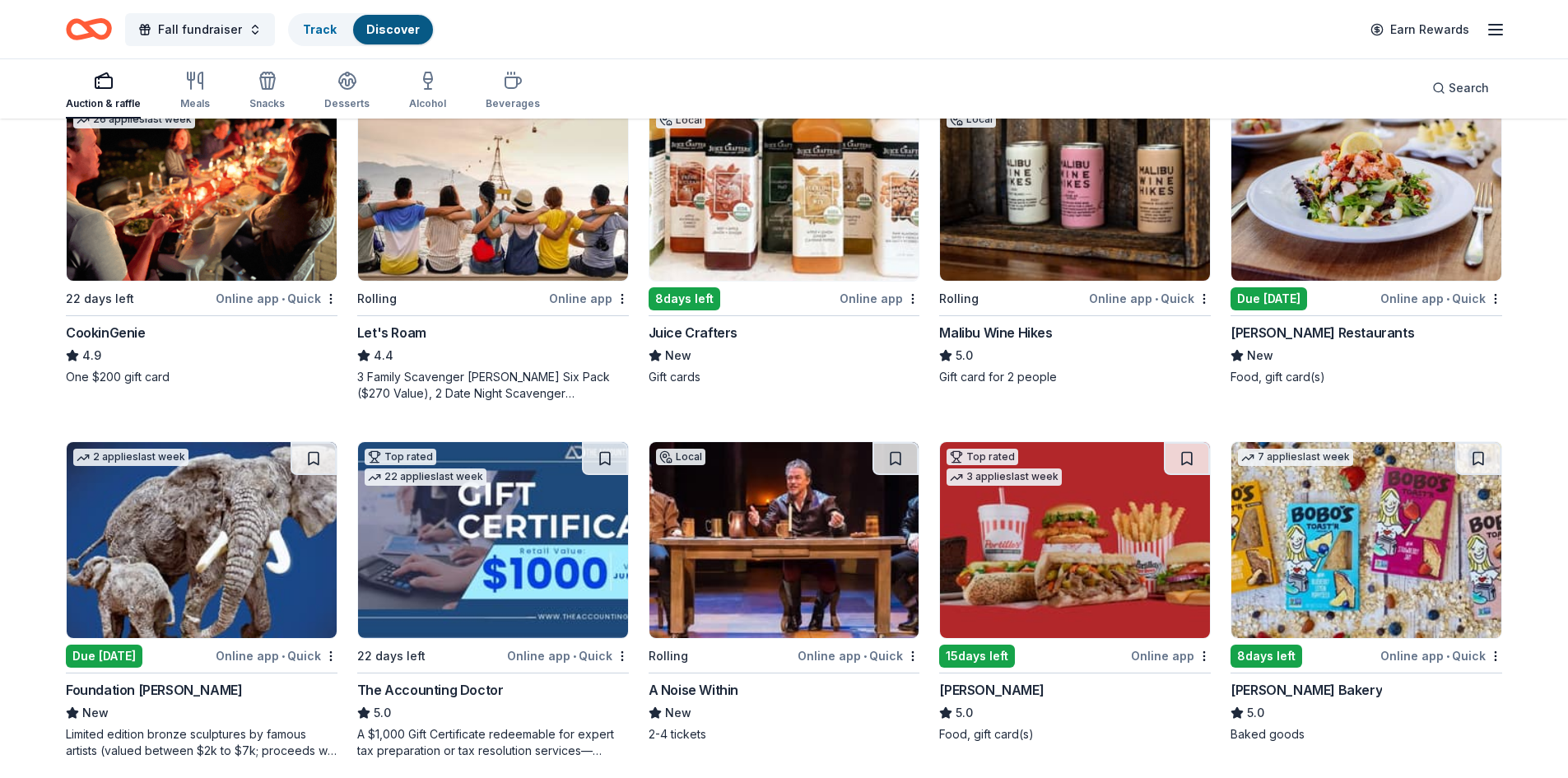
click at [1347, 193] on img at bounding box center [1366, 182] width 270 height 196
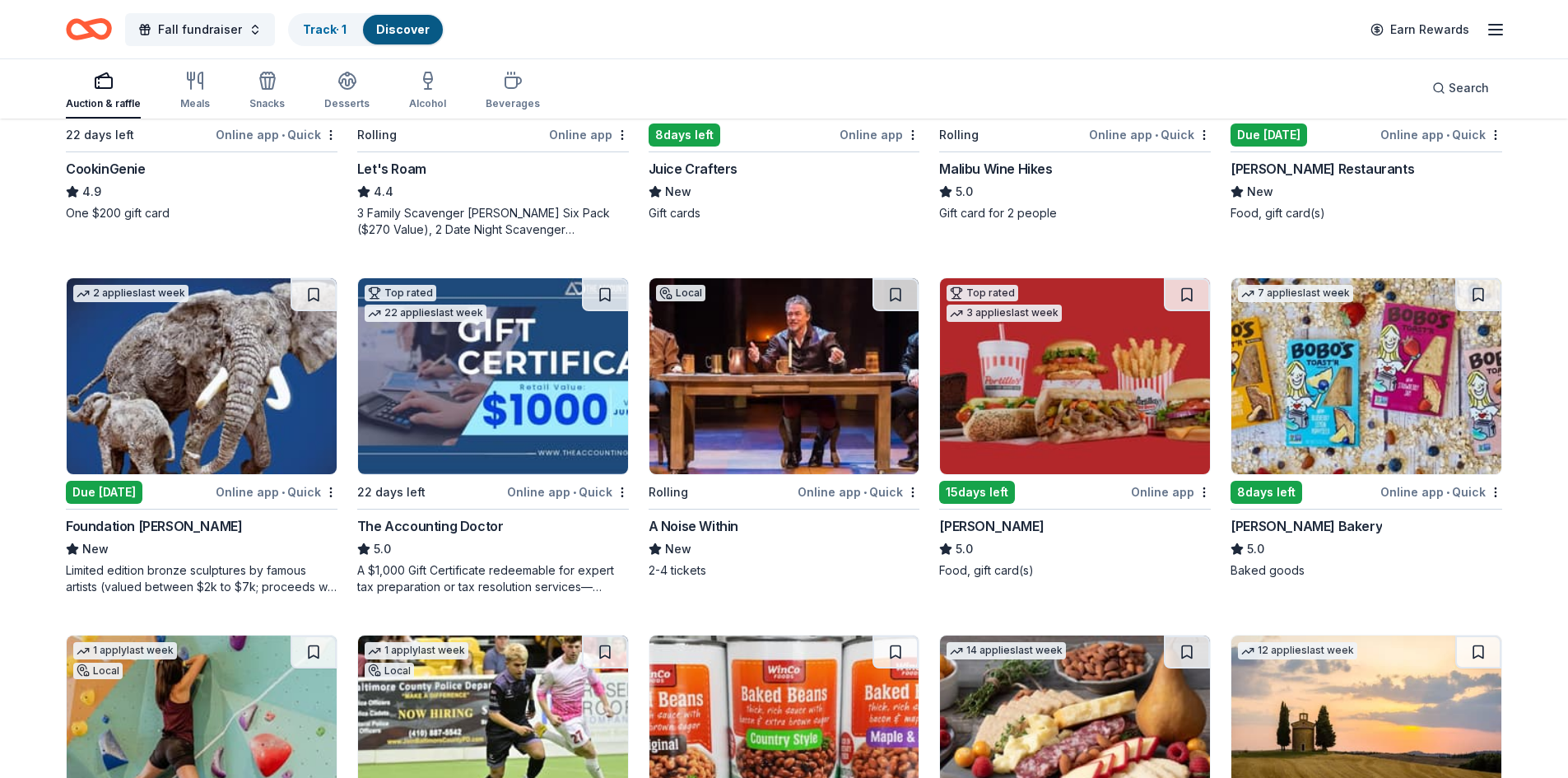
scroll to position [741, 0]
click at [1019, 418] on img at bounding box center [1074, 375] width 270 height 196
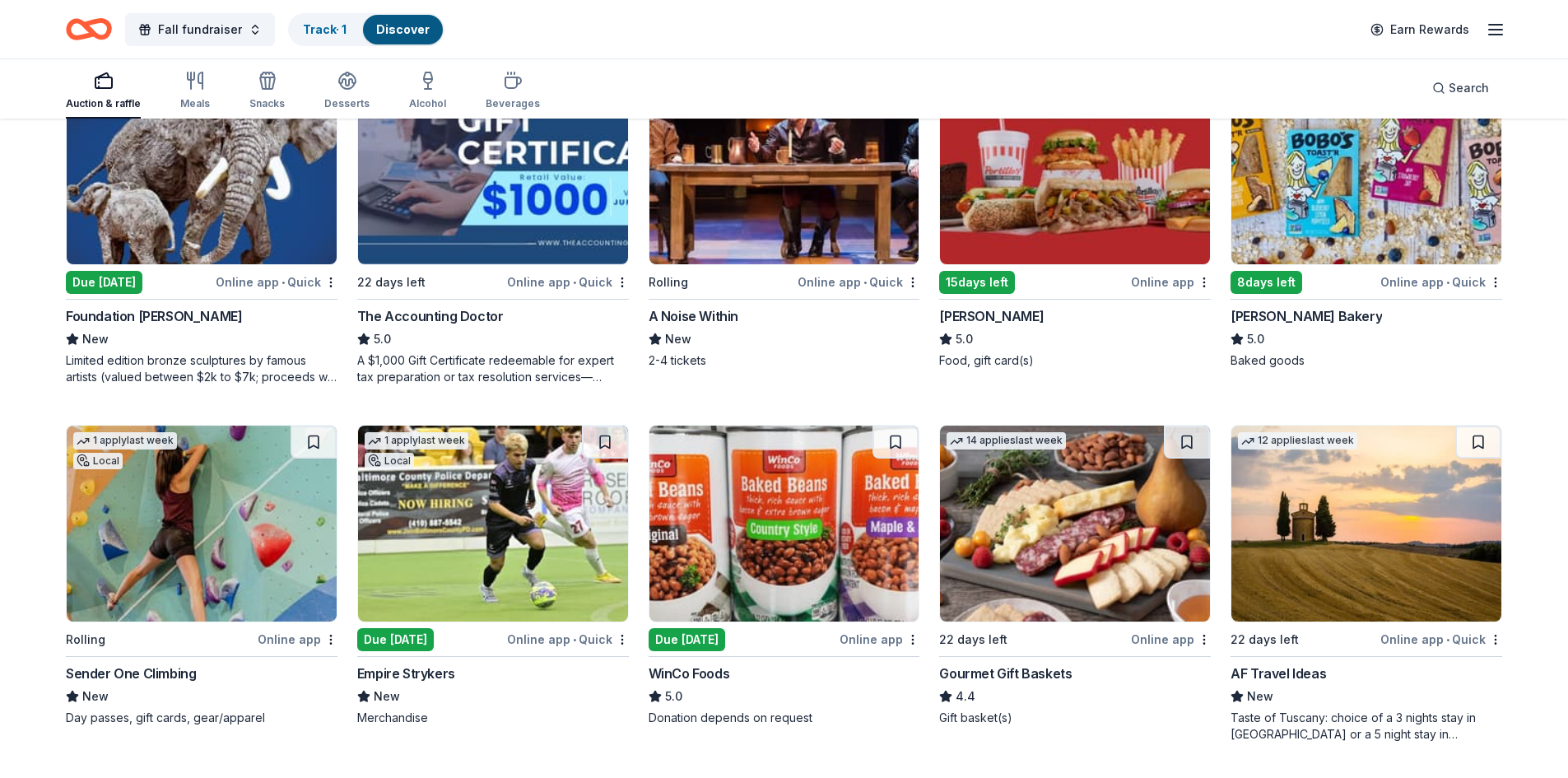
scroll to position [988, 0]
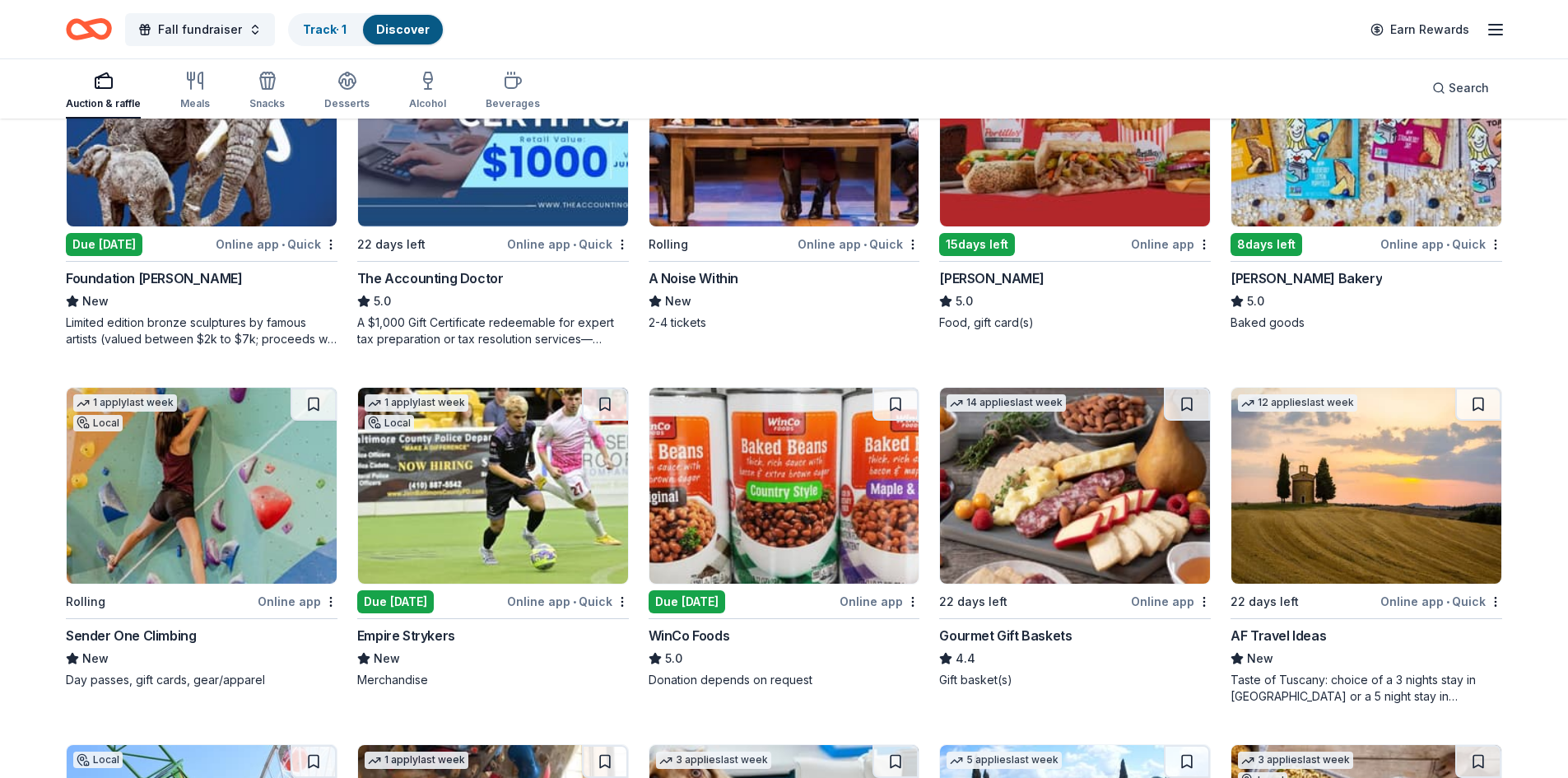
click at [817, 487] on img at bounding box center [784, 485] width 270 height 196
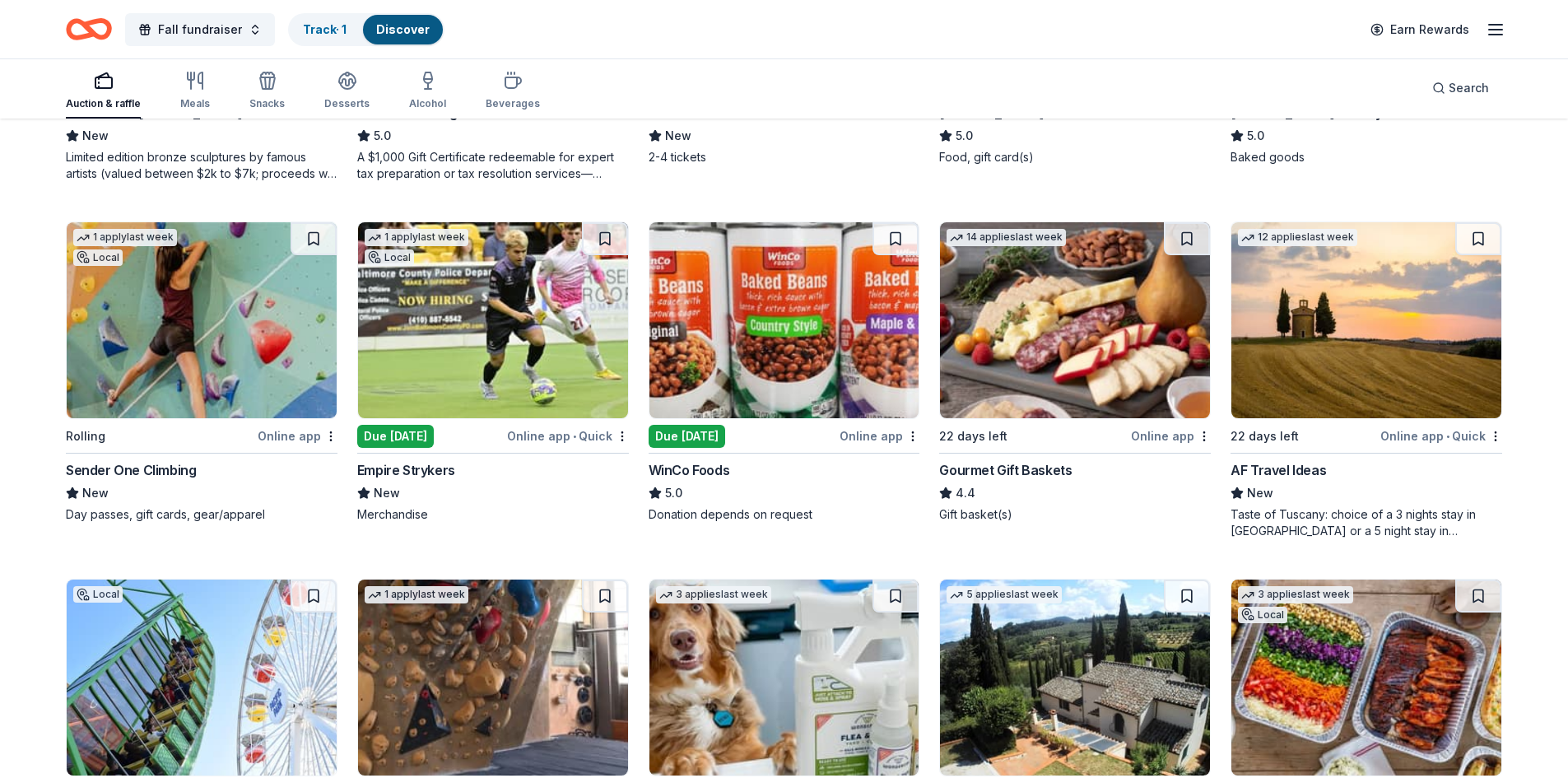
scroll to position [1153, 0]
click at [467, 322] on img at bounding box center [493, 321] width 270 height 196
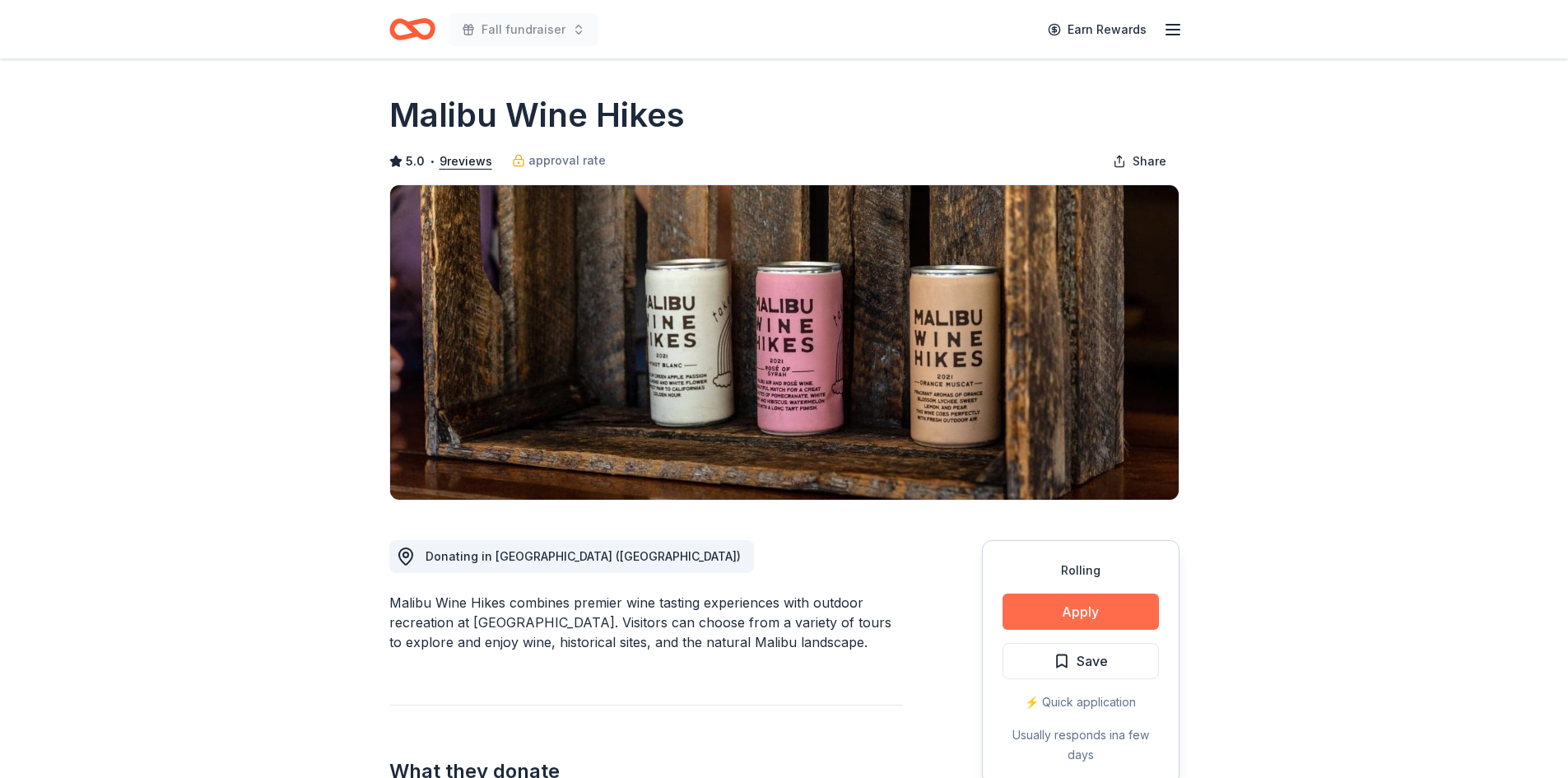
click at [1069, 611] on button "Apply" at bounding box center [1080, 612] width 156 height 36
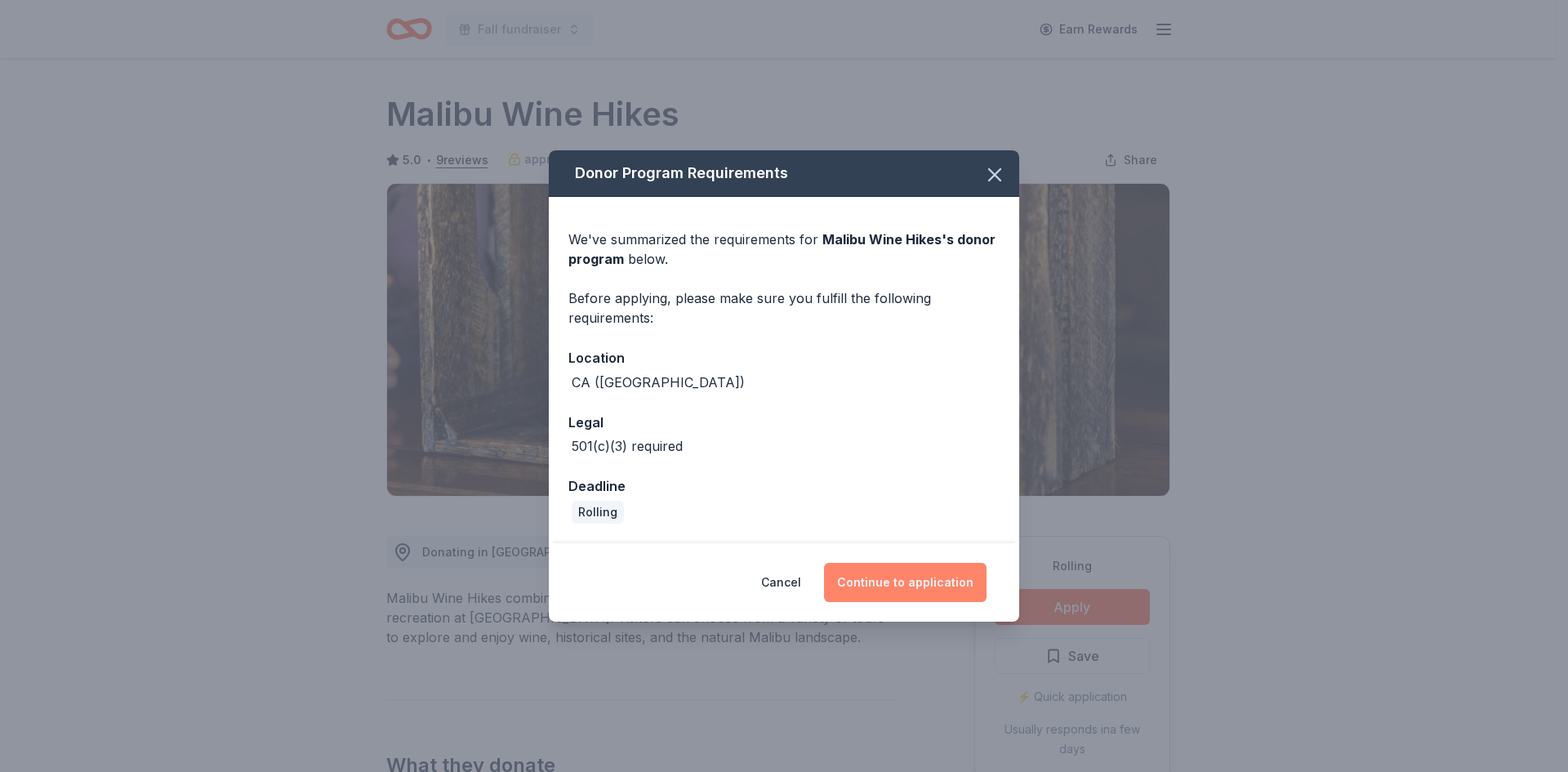
click at [945, 579] on button "Continue to application" at bounding box center [905, 583] width 162 height 40
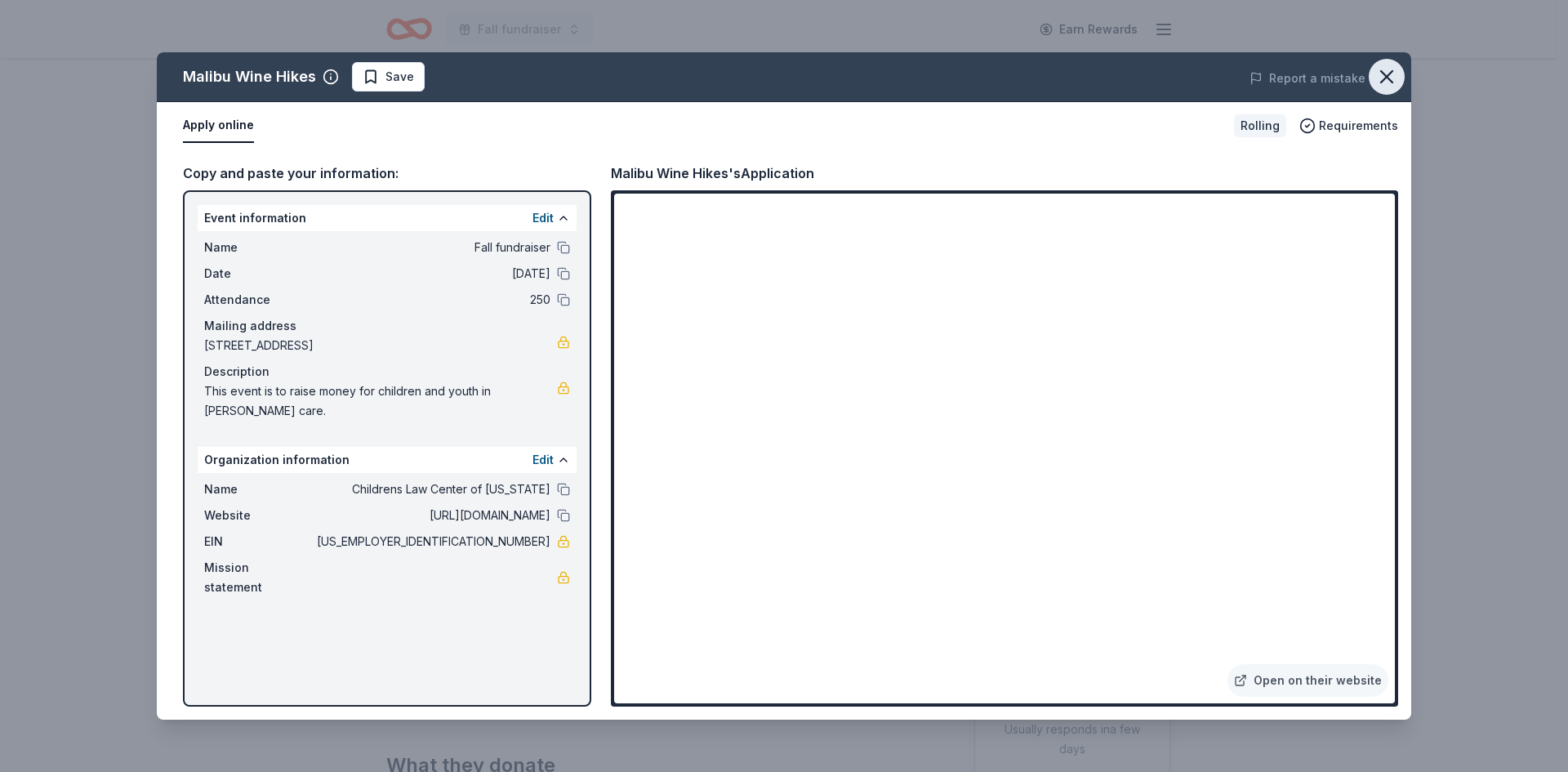
click at [1391, 72] on icon "button" at bounding box center [1387, 77] width 12 height 12
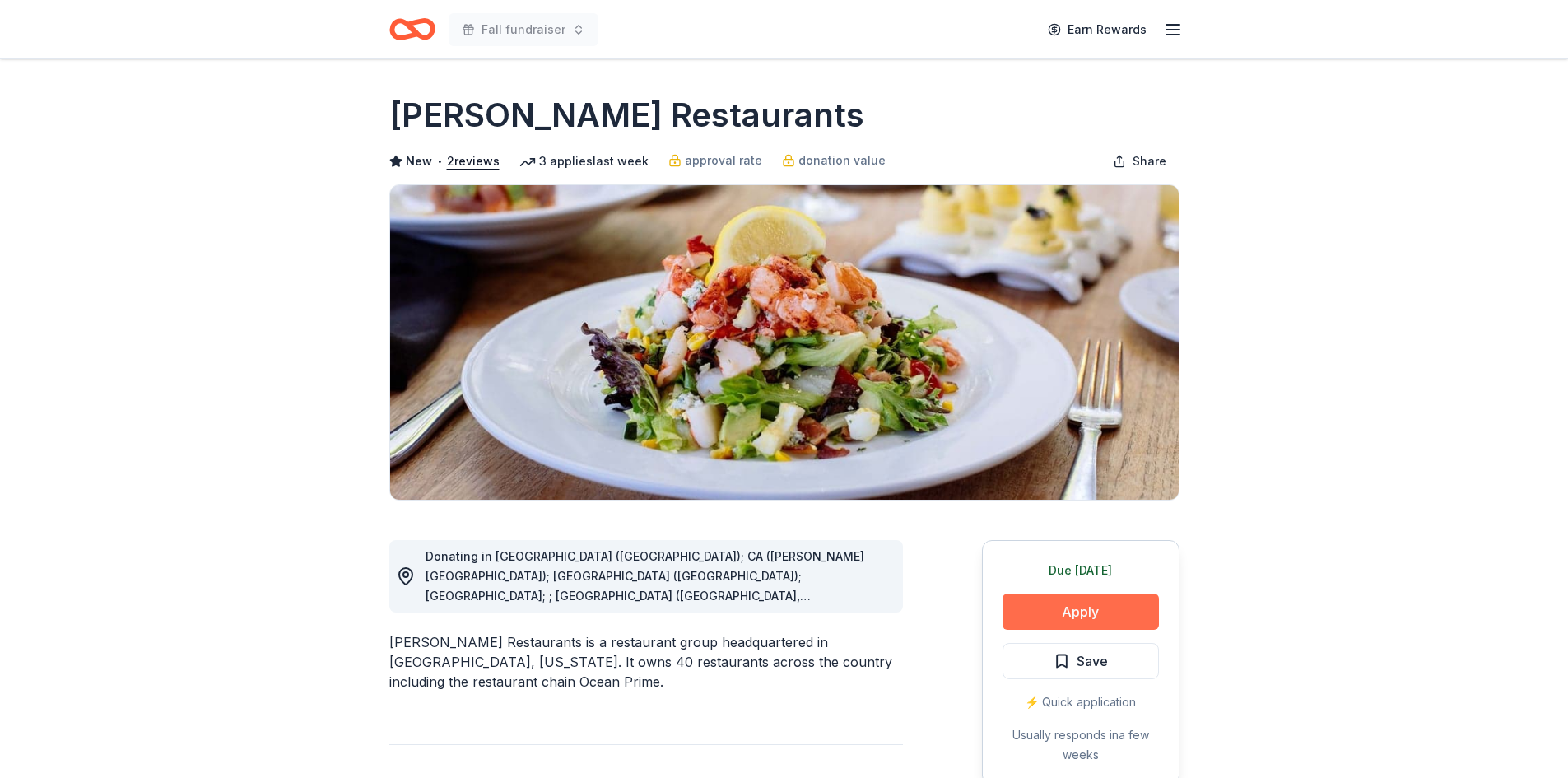
click at [1038, 618] on button "Apply" at bounding box center [1080, 612] width 156 height 36
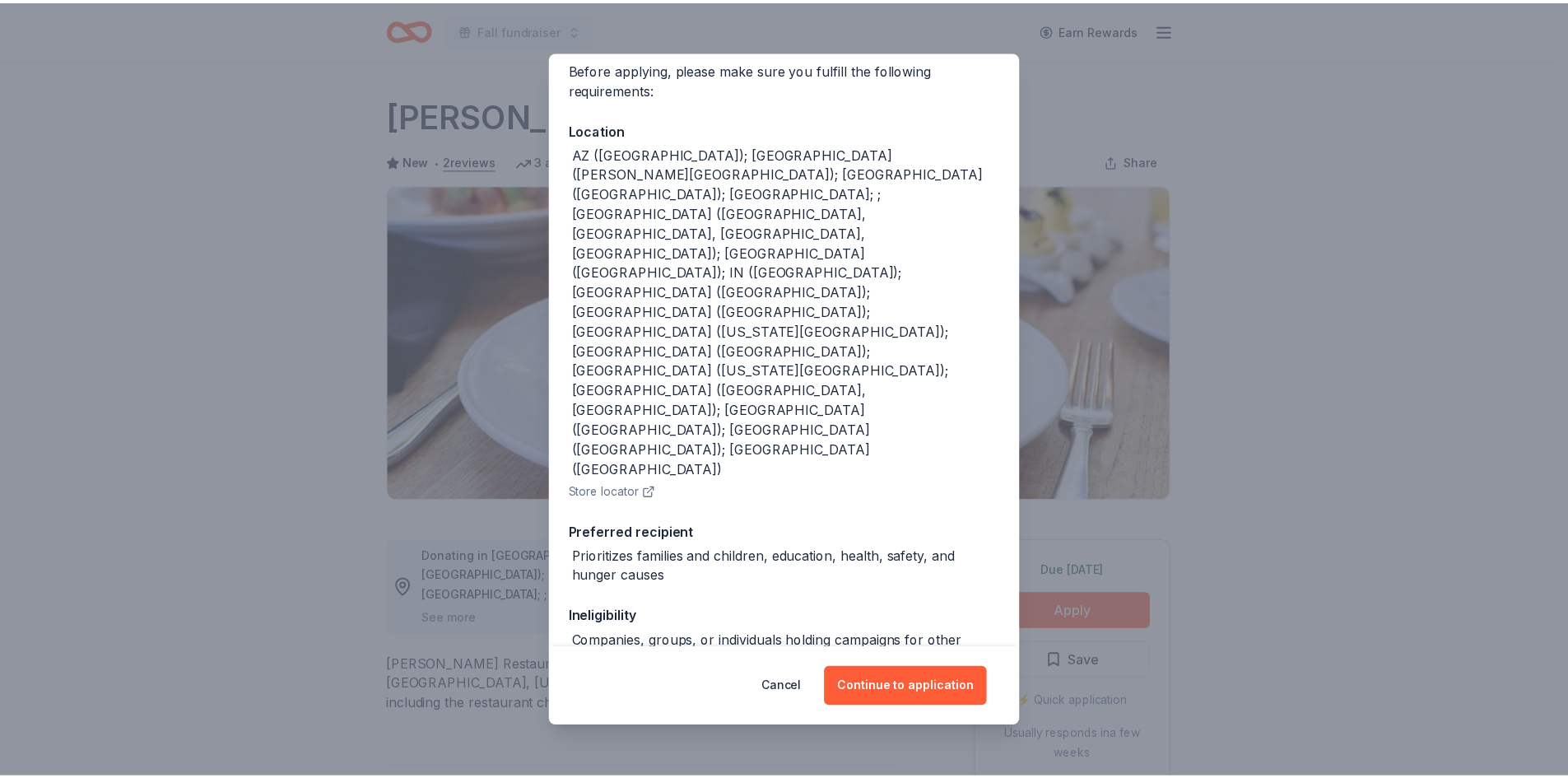
scroll to position [132, 0]
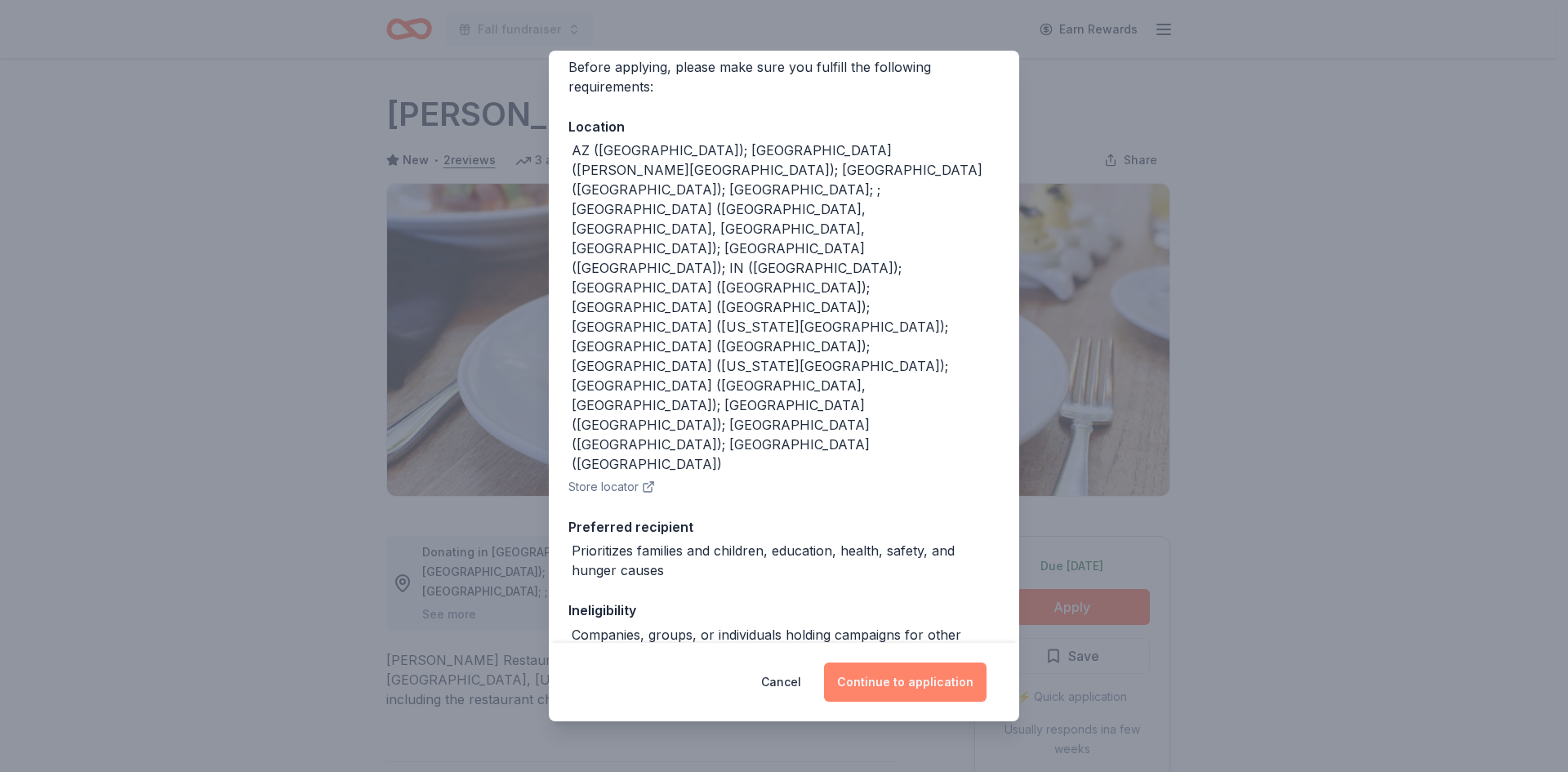
click at [888, 684] on button "Continue to application" at bounding box center [905, 682] width 162 height 40
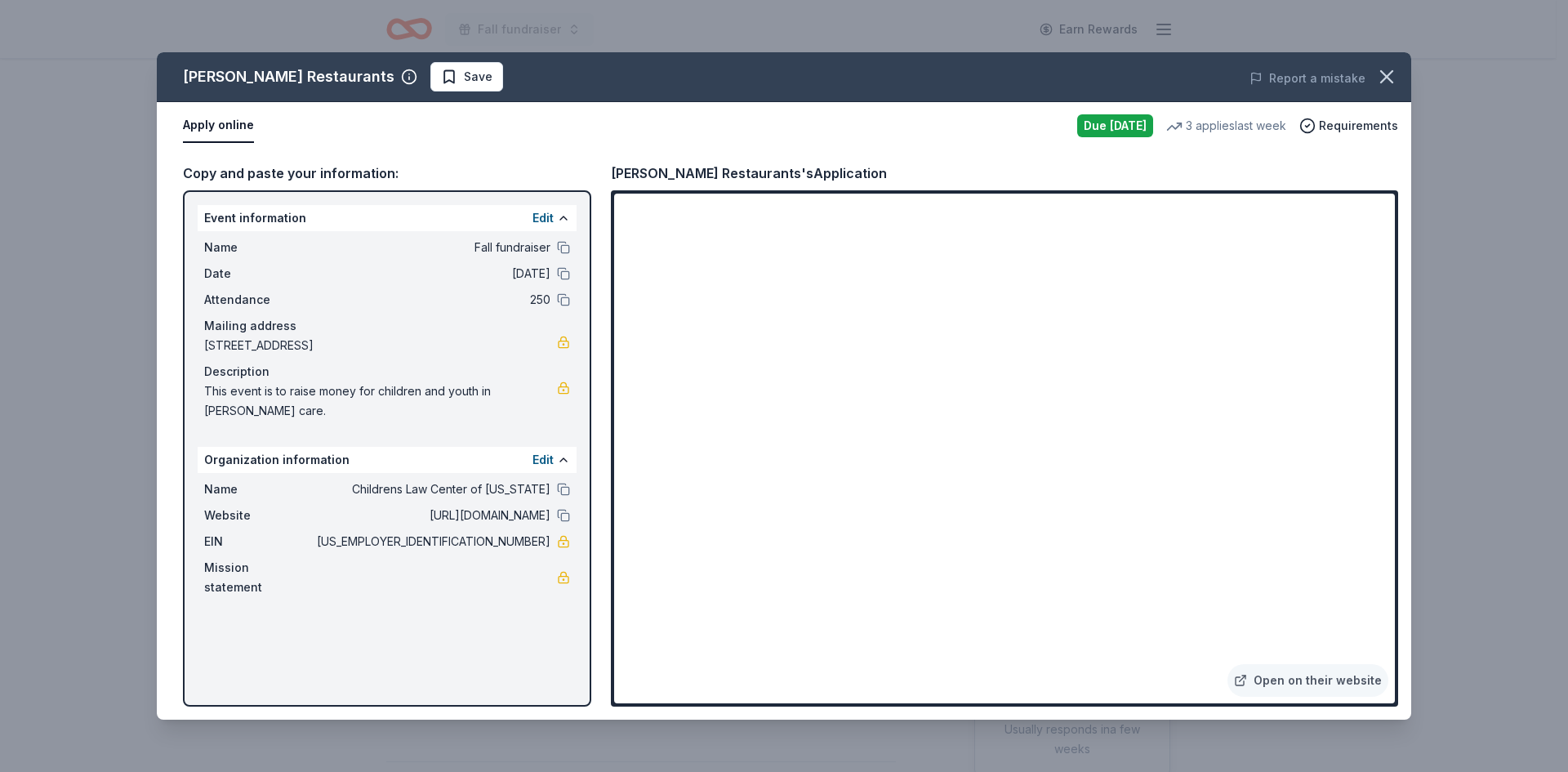
click at [1523, 586] on div "Cameron Mitchell Restaurants Save Report a mistake Apply online Due tomorrow 3 …" at bounding box center [784, 386] width 1568 height 772
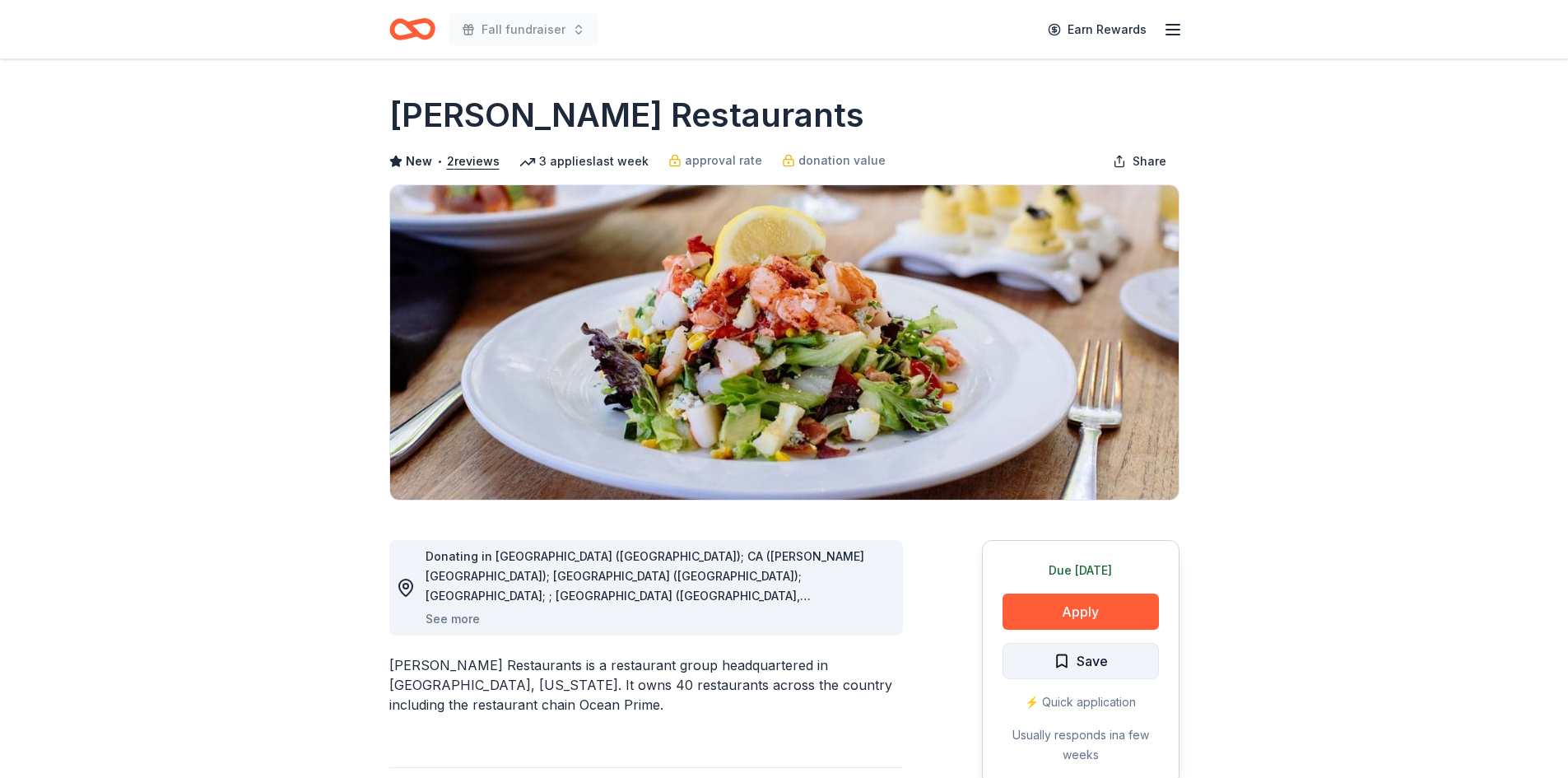
click at [1098, 660] on span "Save" at bounding box center [1091, 661] width 31 height 21
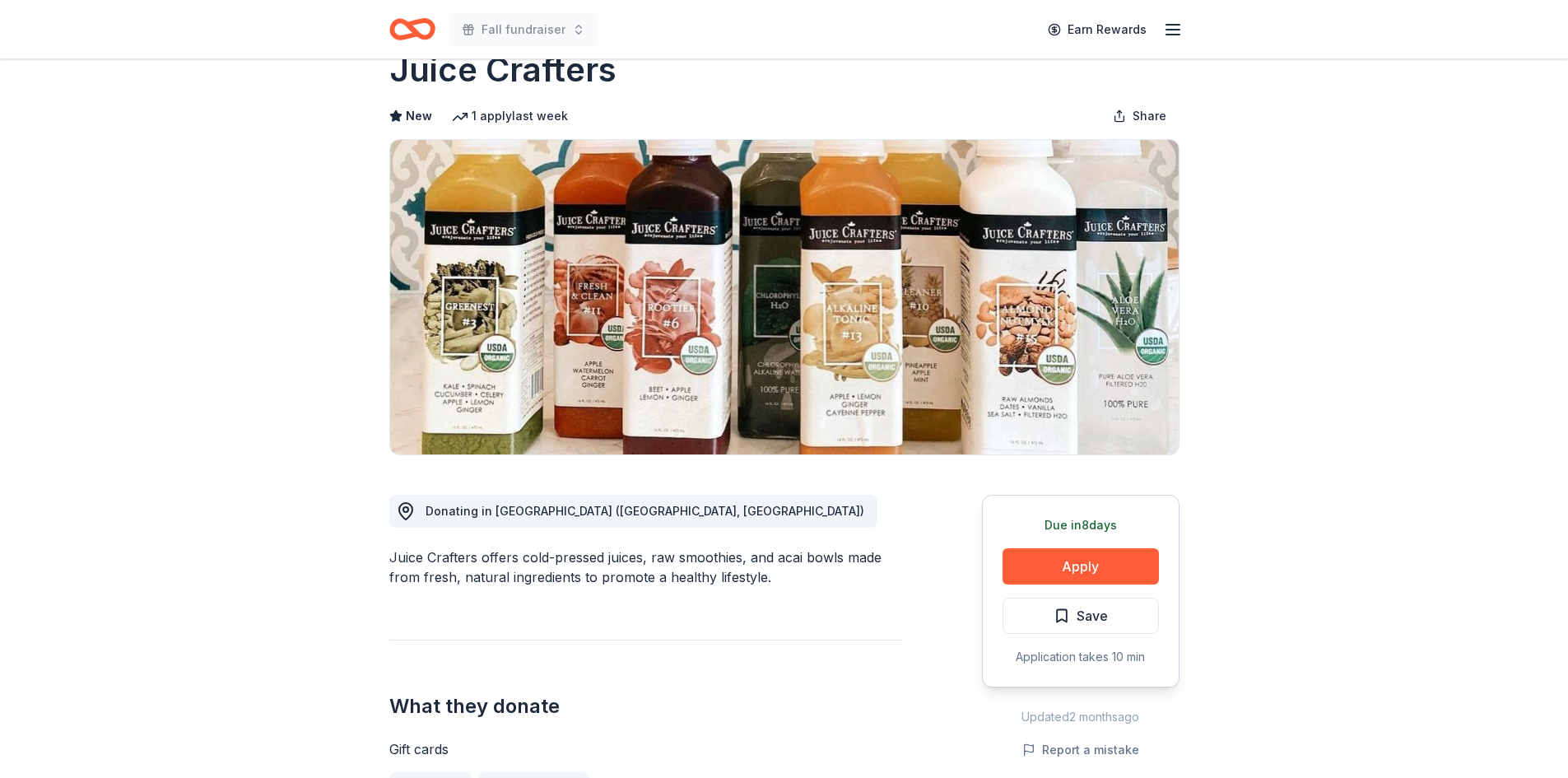
scroll to position [82, 0]
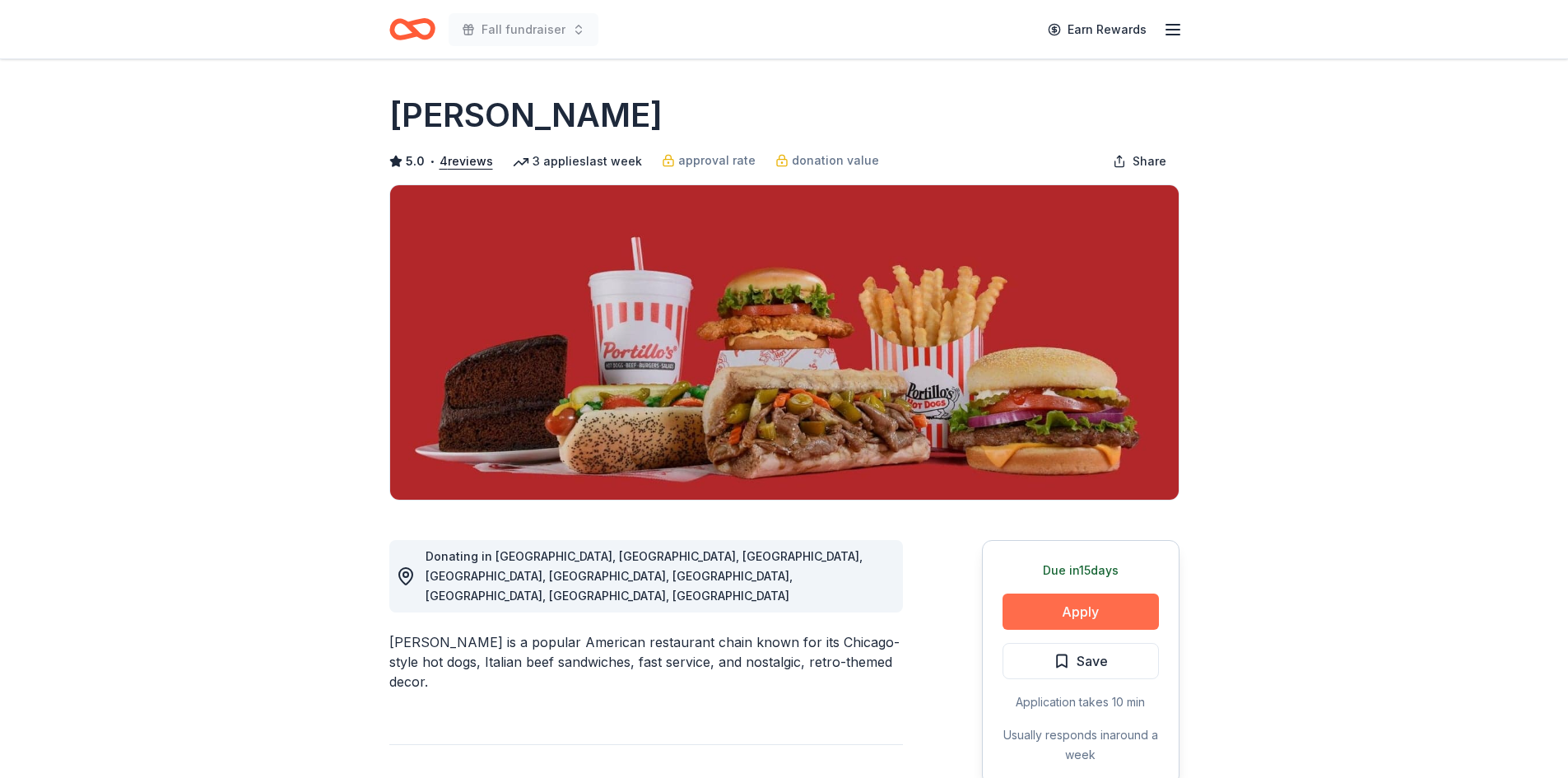
click at [1068, 610] on button "Apply" at bounding box center [1080, 612] width 156 height 36
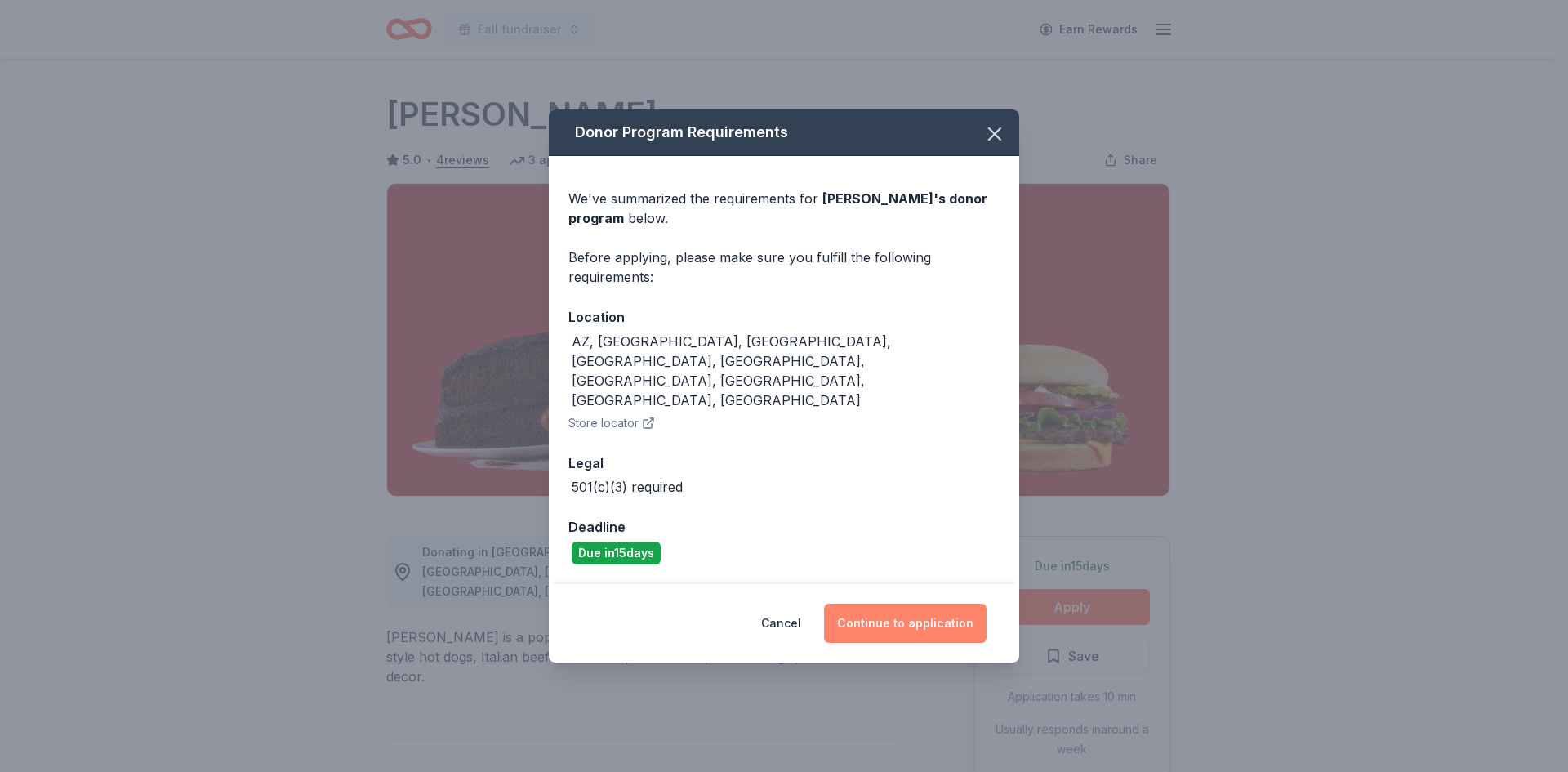
click at [864, 604] on button "Continue to application" at bounding box center [905, 623] width 162 height 40
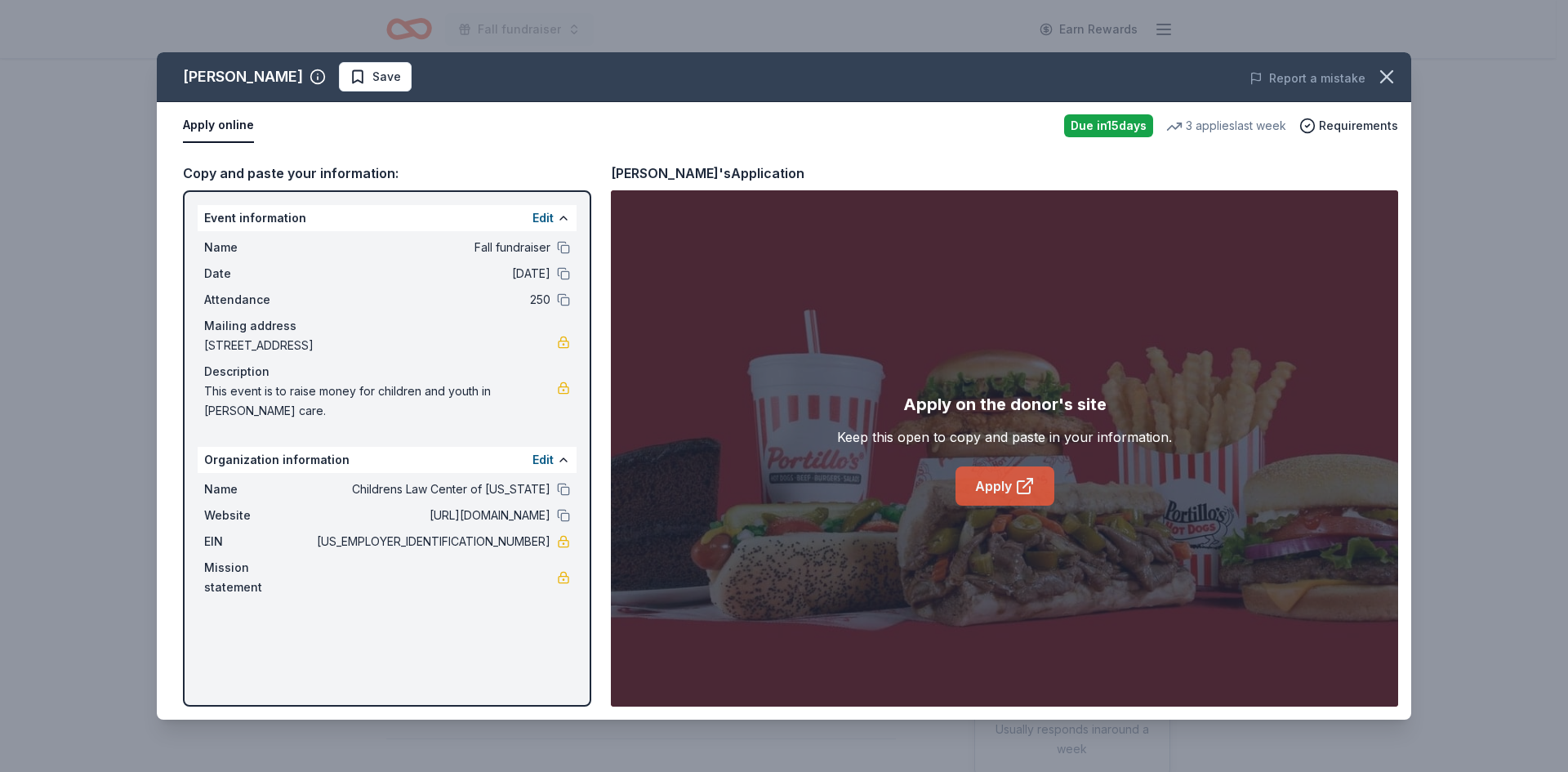
click at [995, 503] on link "Apply" at bounding box center [1005, 486] width 98 height 40
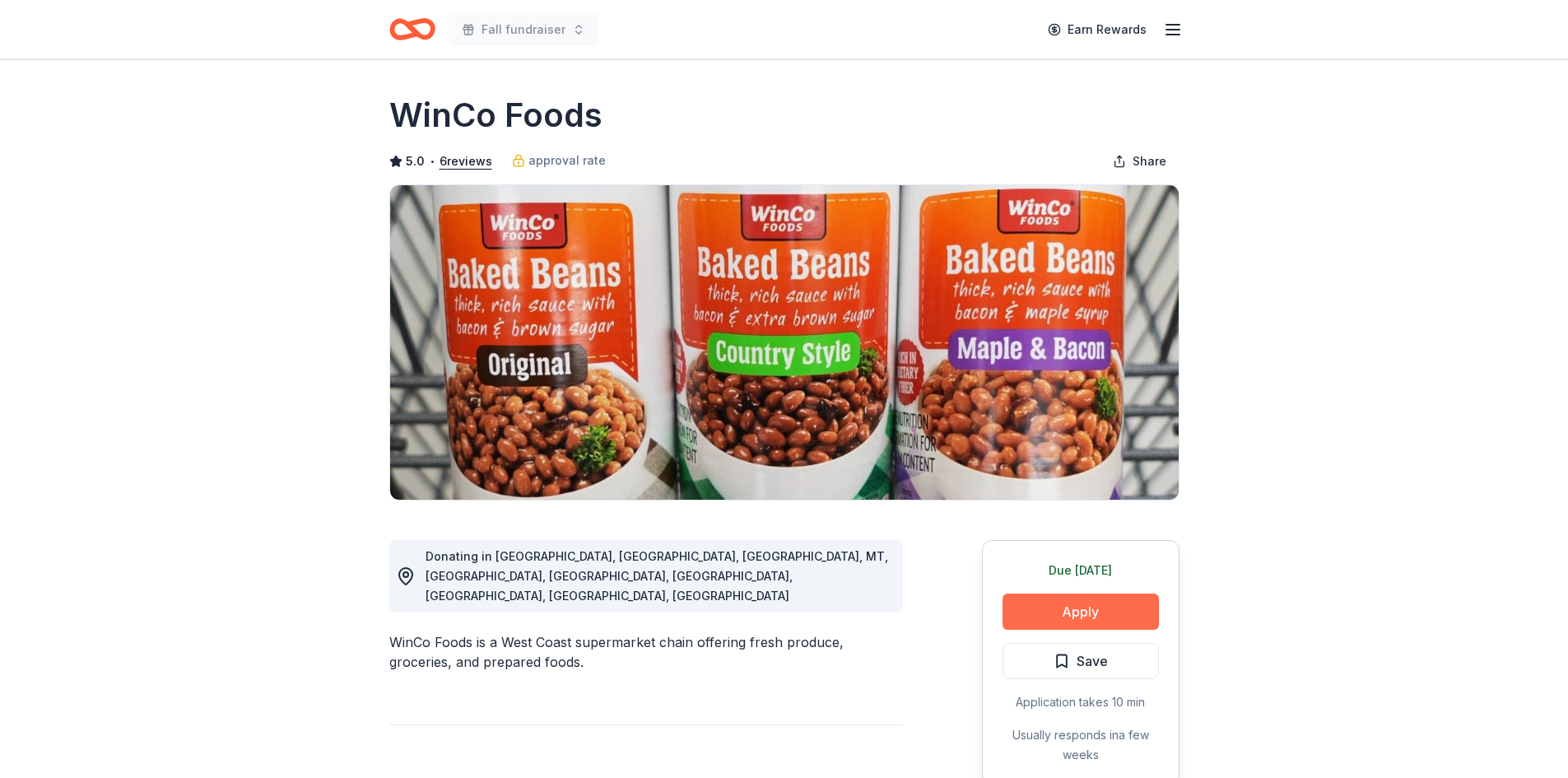
click at [1051, 616] on button "Apply" at bounding box center [1080, 612] width 156 height 36
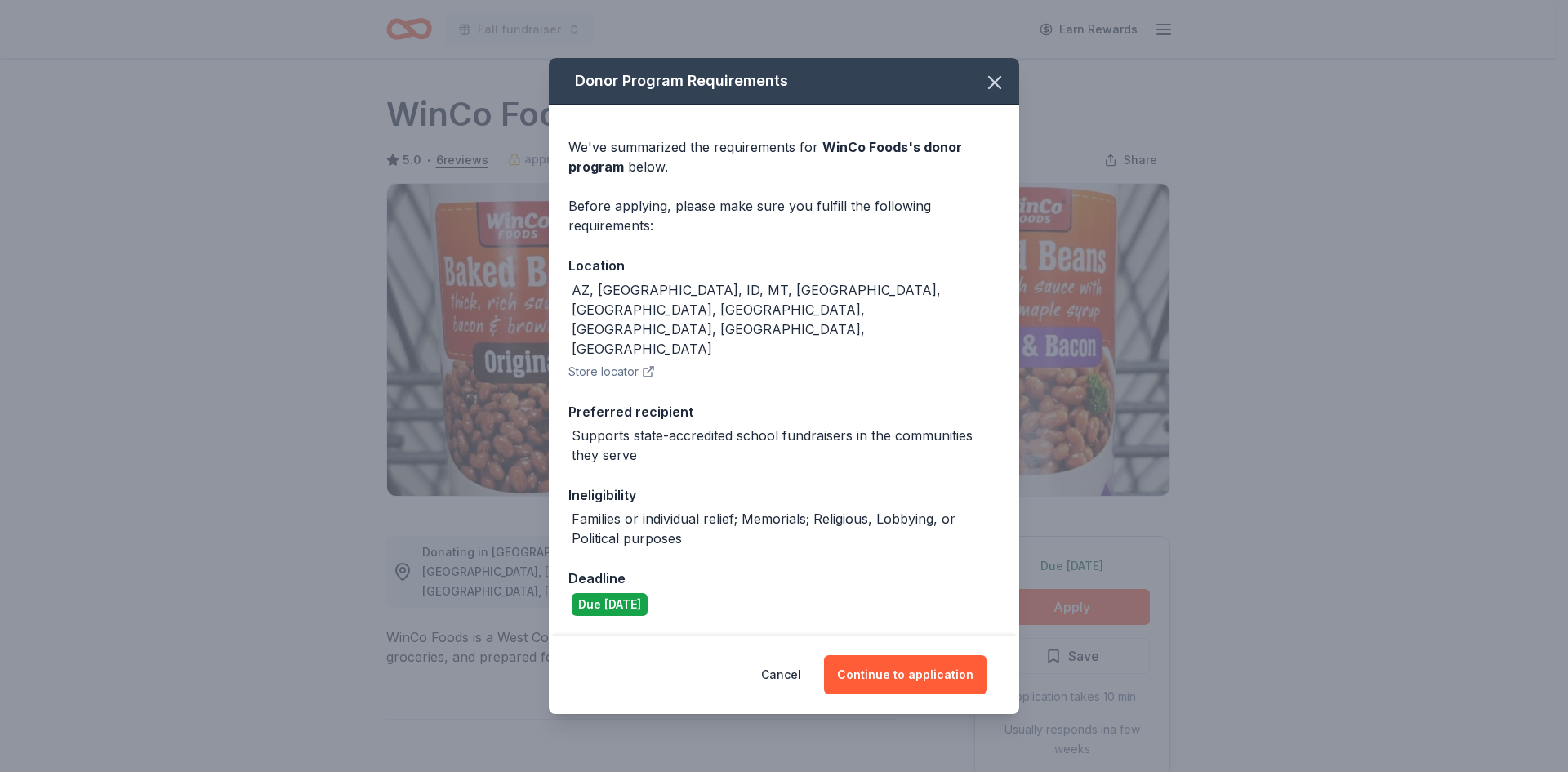
click at [974, 666] on div "Cancel Continue to application" at bounding box center [784, 674] width 470 height 78
click at [934, 655] on button "Continue to application" at bounding box center [905, 674] width 162 height 40
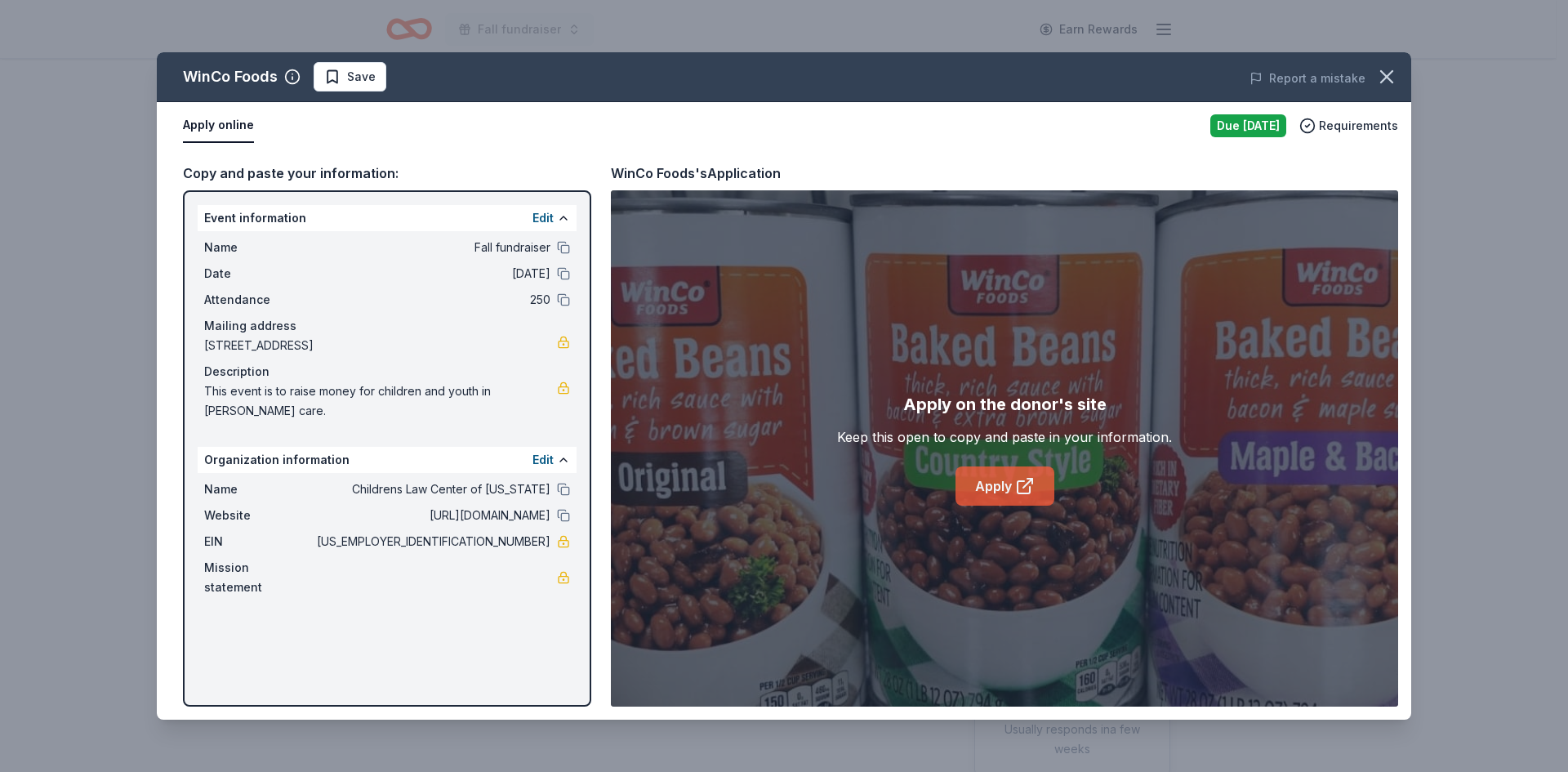
click at [1023, 492] on icon at bounding box center [1024, 486] width 19 height 19
click at [1377, 83] on icon "button" at bounding box center [1386, 77] width 23 height 23
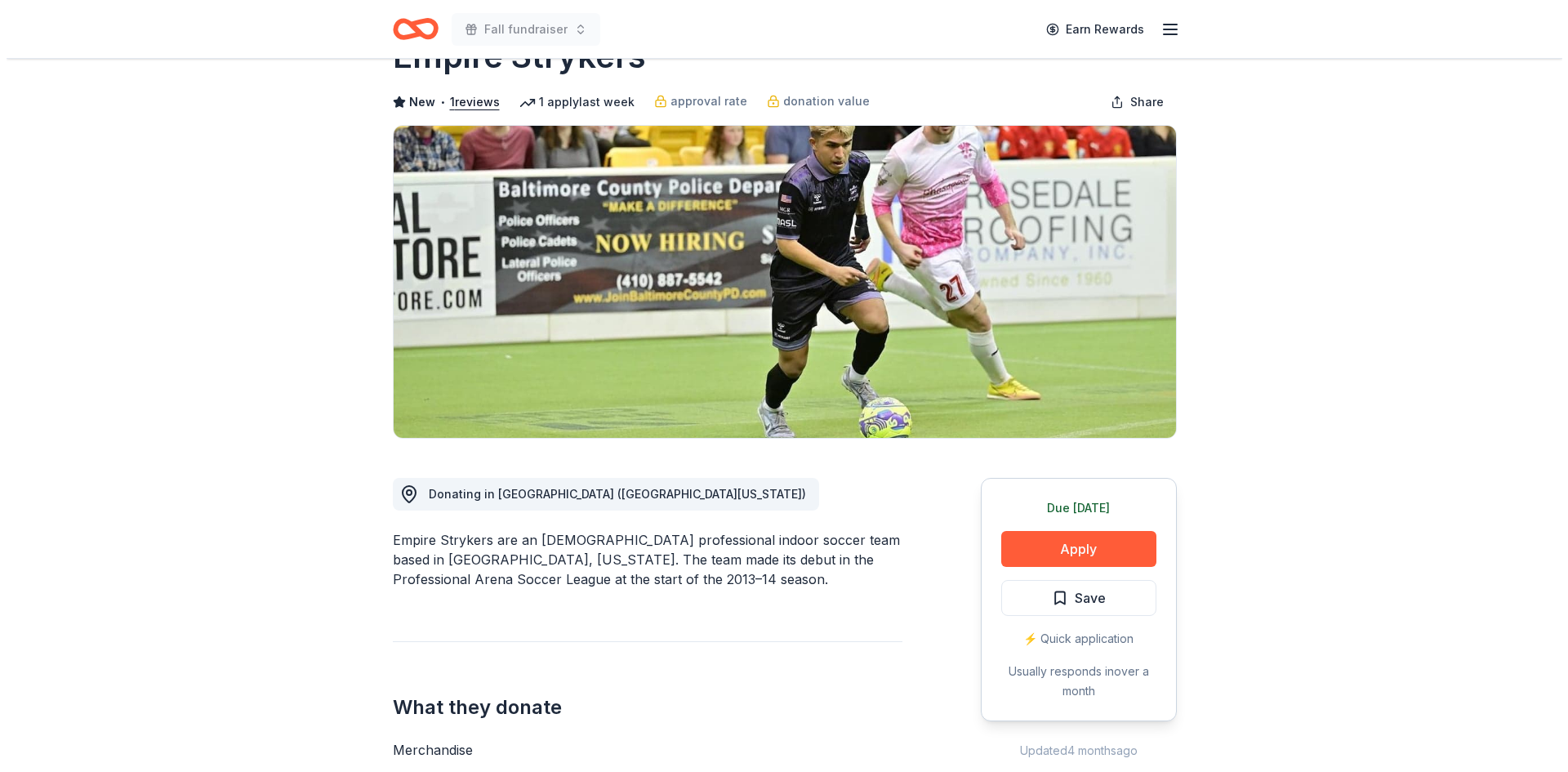
scroll to position [82, 0]
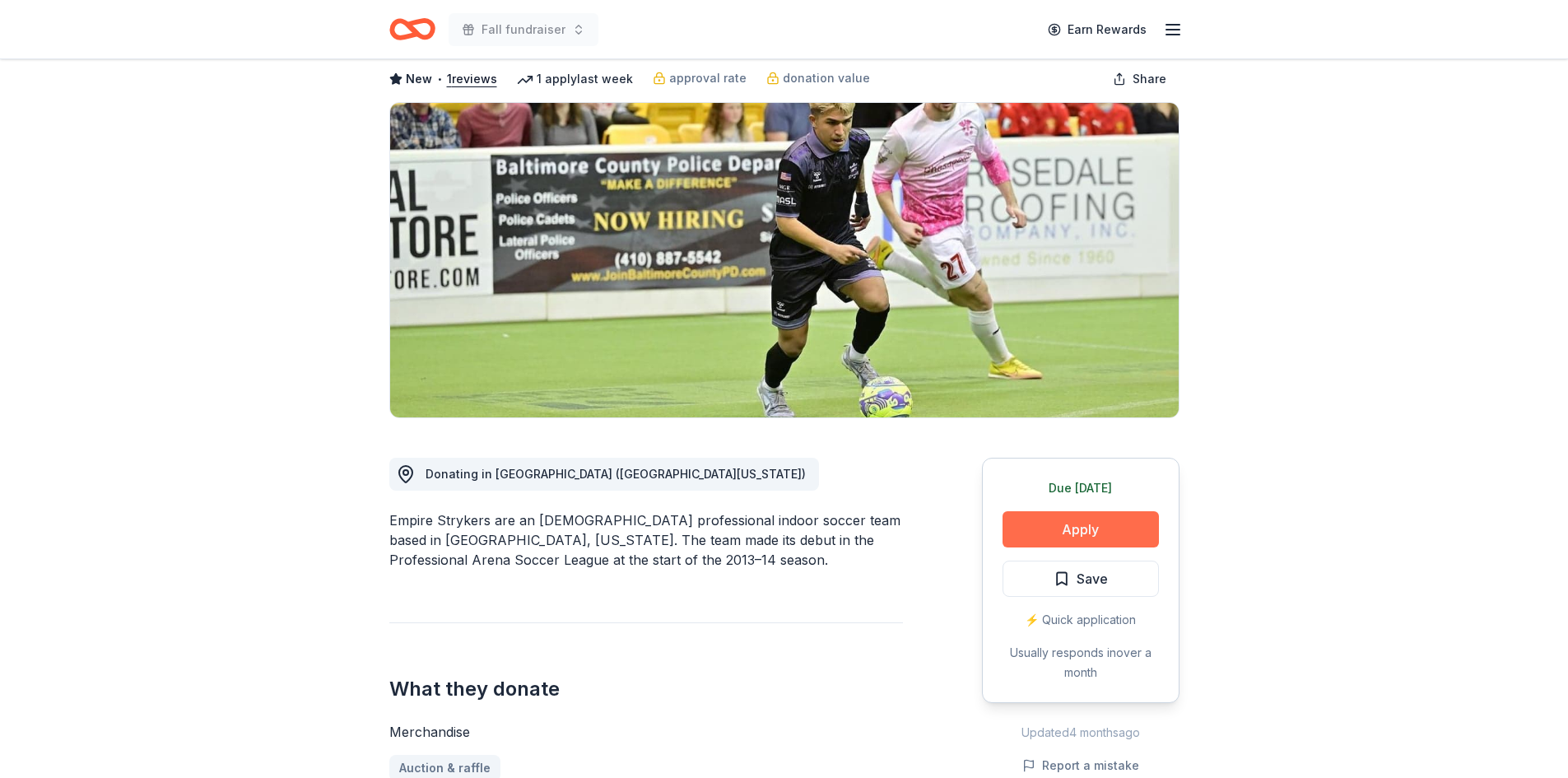
click at [1033, 530] on button "Apply" at bounding box center [1080, 529] width 156 height 36
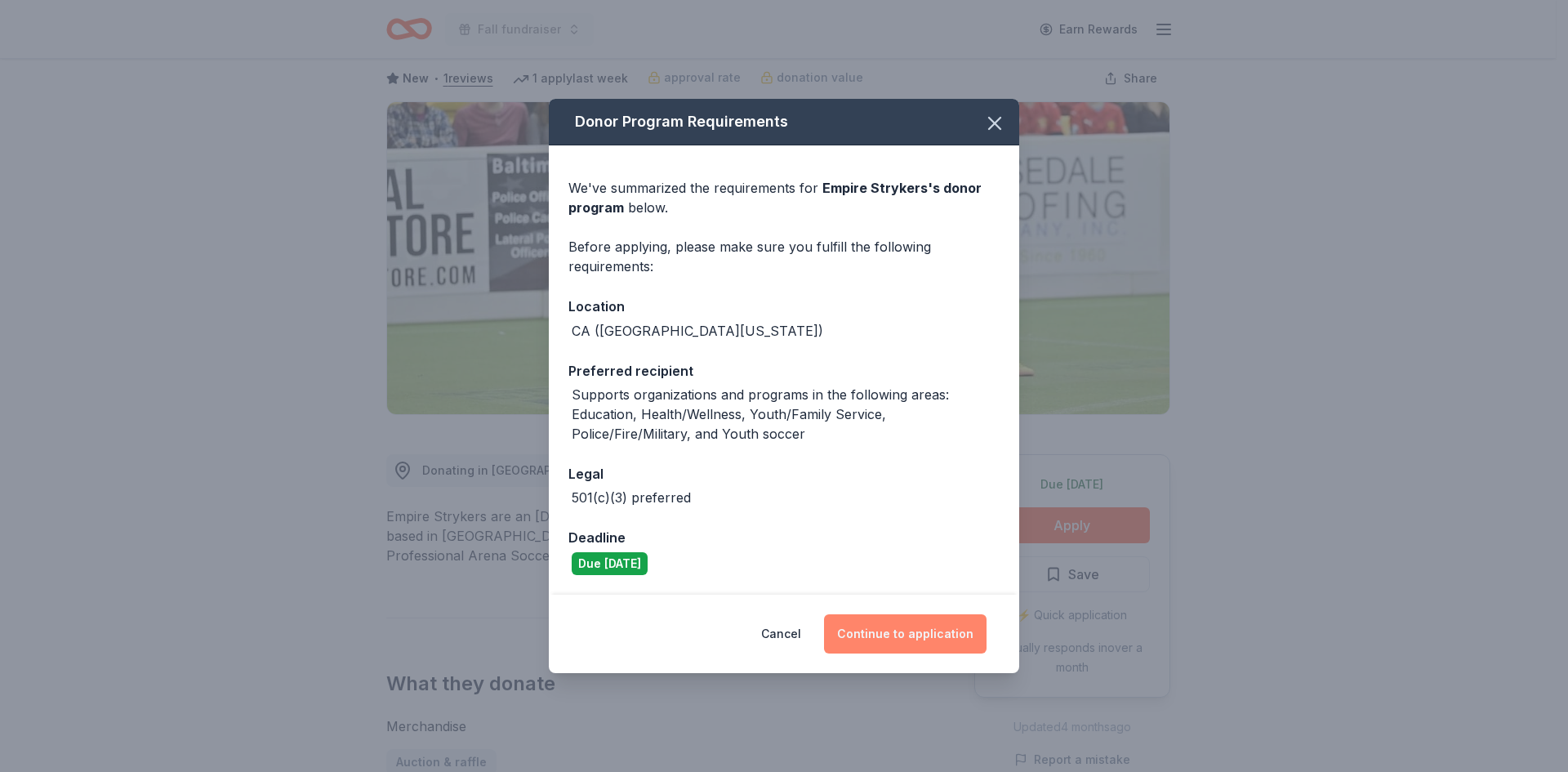
click at [885, 634] on button "Continue to application" at bounding box center [905, 634] width 162 height 40
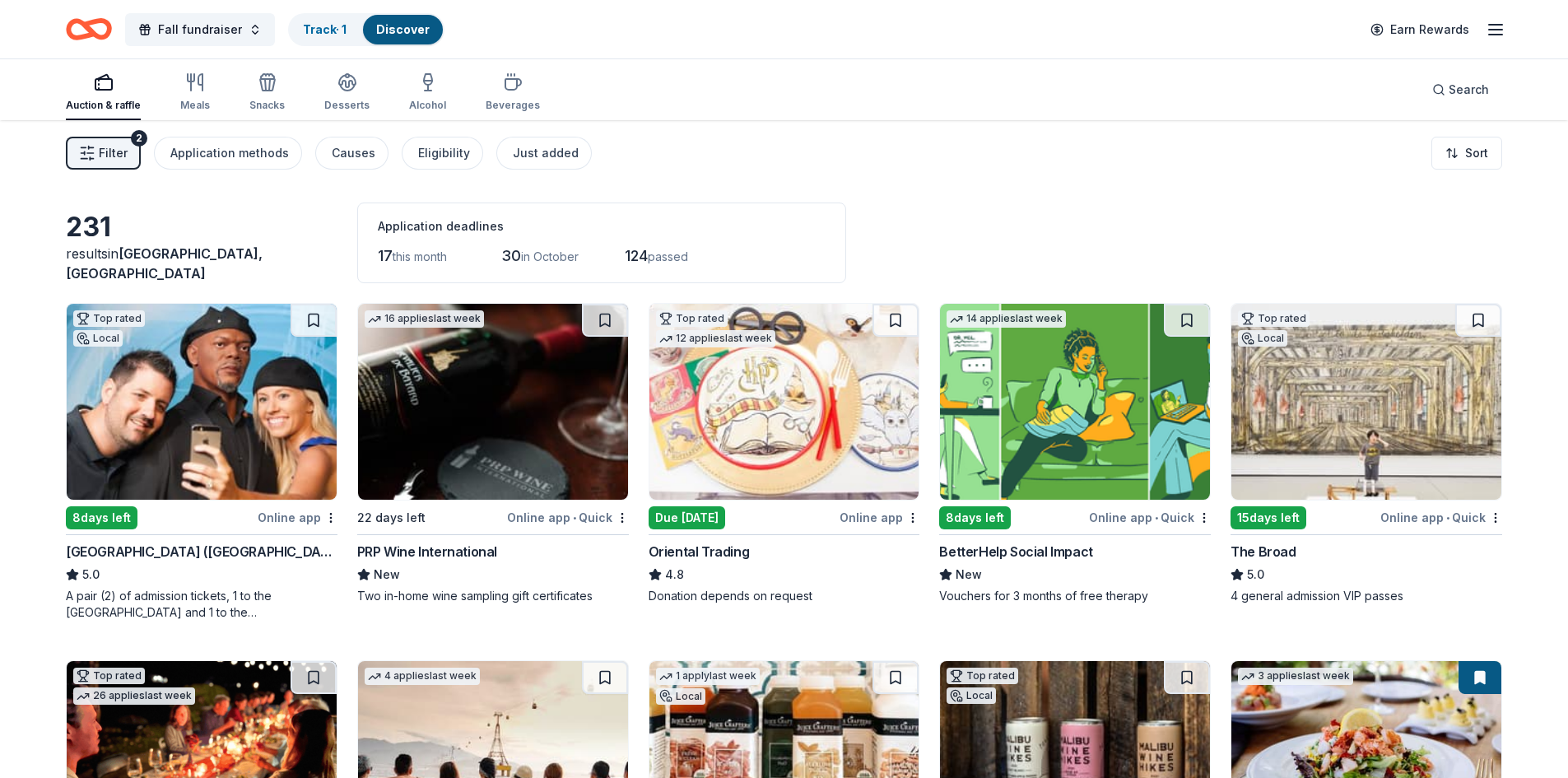
scroll to position [1153, 0]
